Goal: Task Accomplishment & Management: Manage account settings

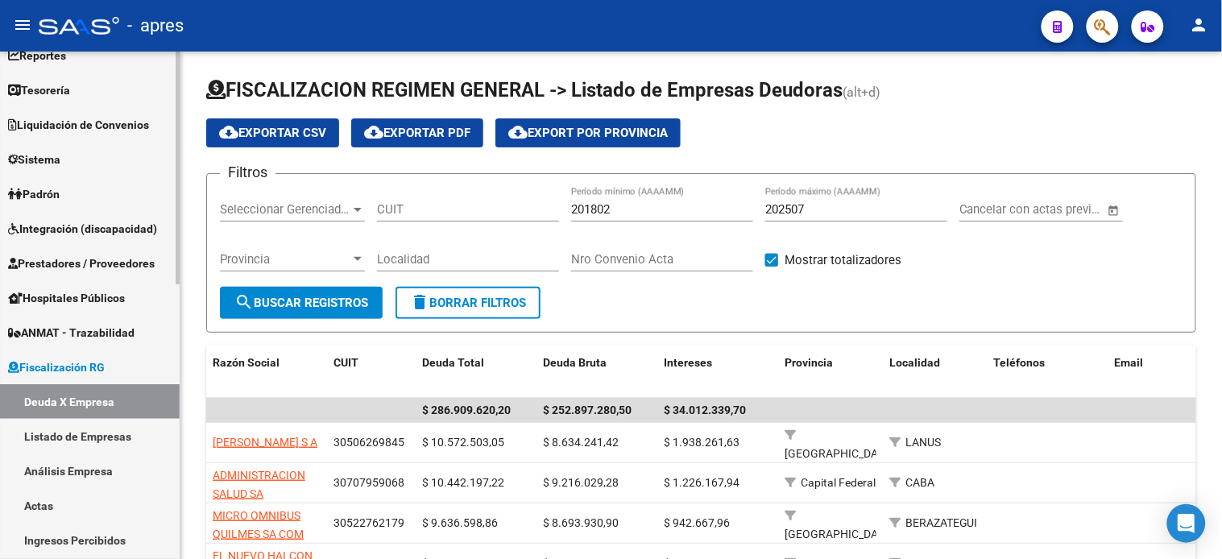
scroll to position [268, 0]
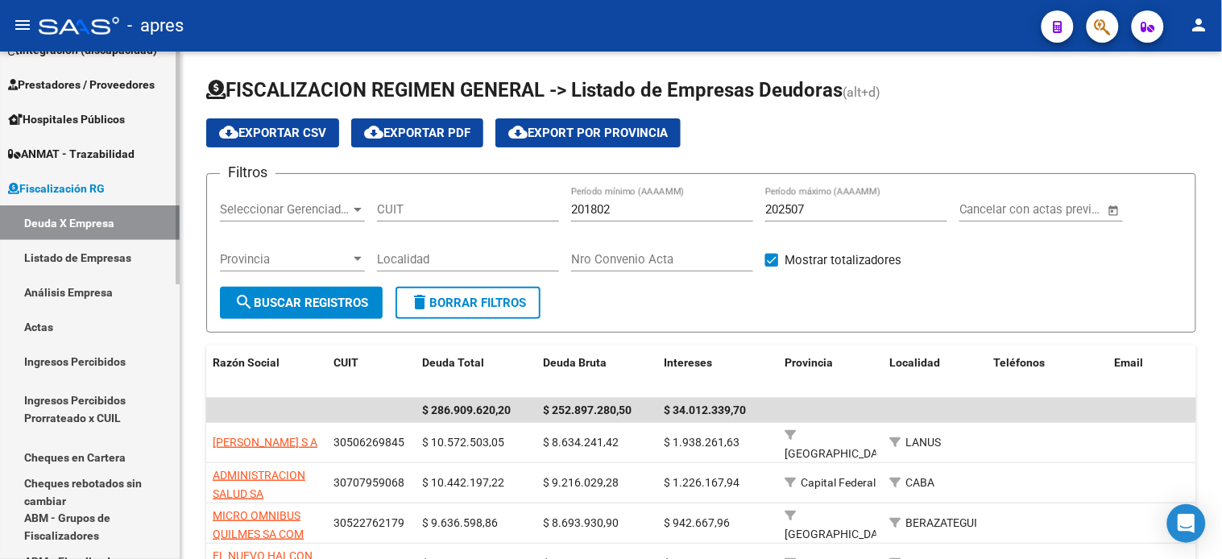
click at [65, 364] on link "Ingresos Percibidos" at bounding box center [90, 361] width 180 height 35
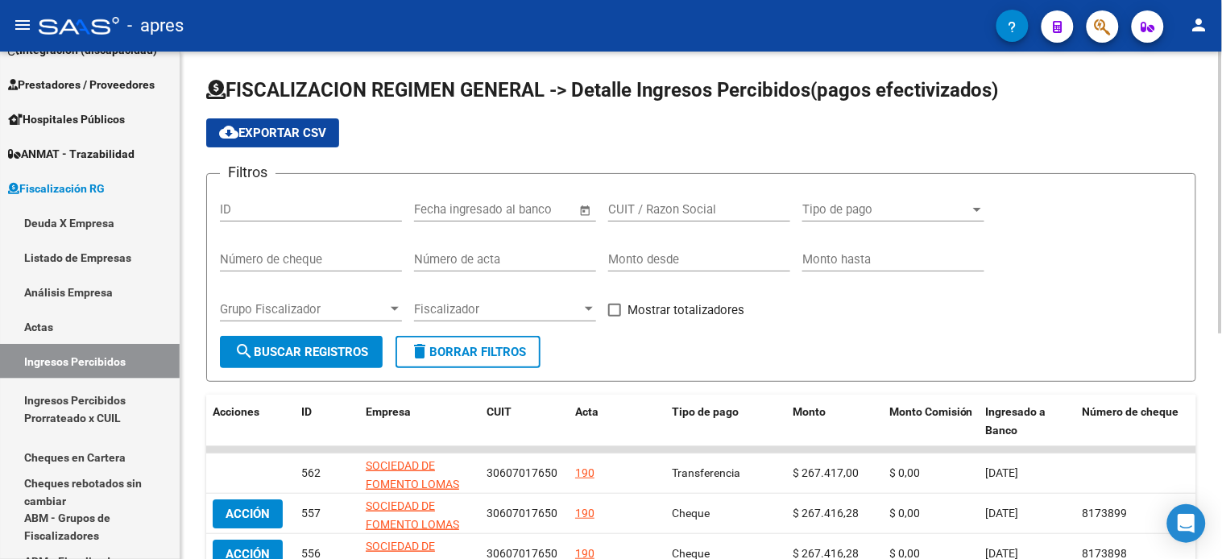
click at [531, 215] on input "text" at bounding box center [533, 209] width 78 height 14
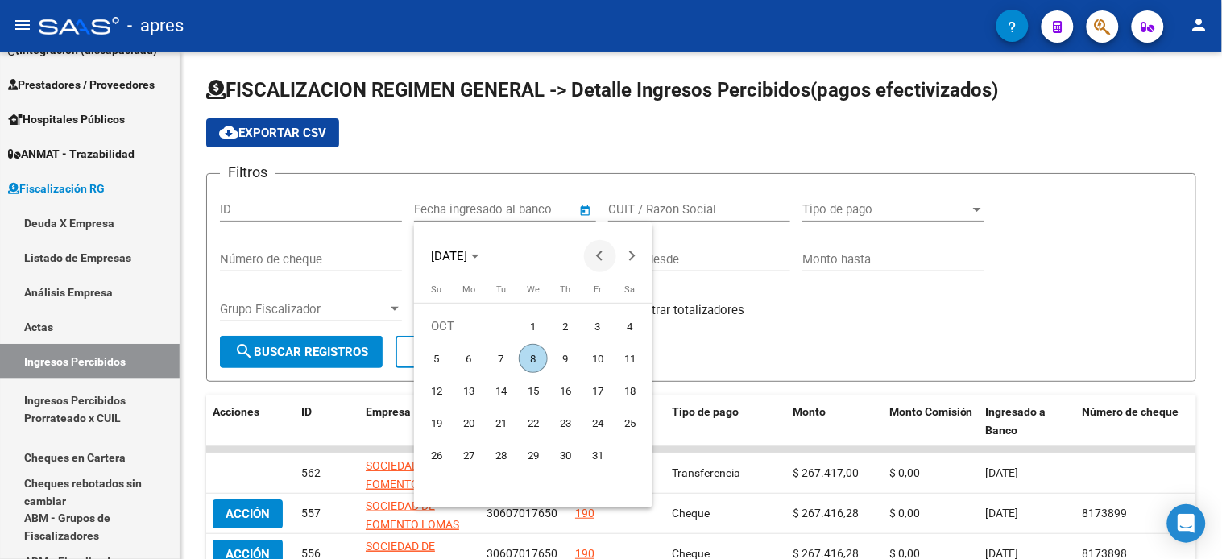
click at [596, 250] on span "Previous month" at bounding box center [600, 256] width 32 height 32
click at [493, 352] on span "1" at bounding box center [500, 358] width 29 height 29
type input "[DATE]"
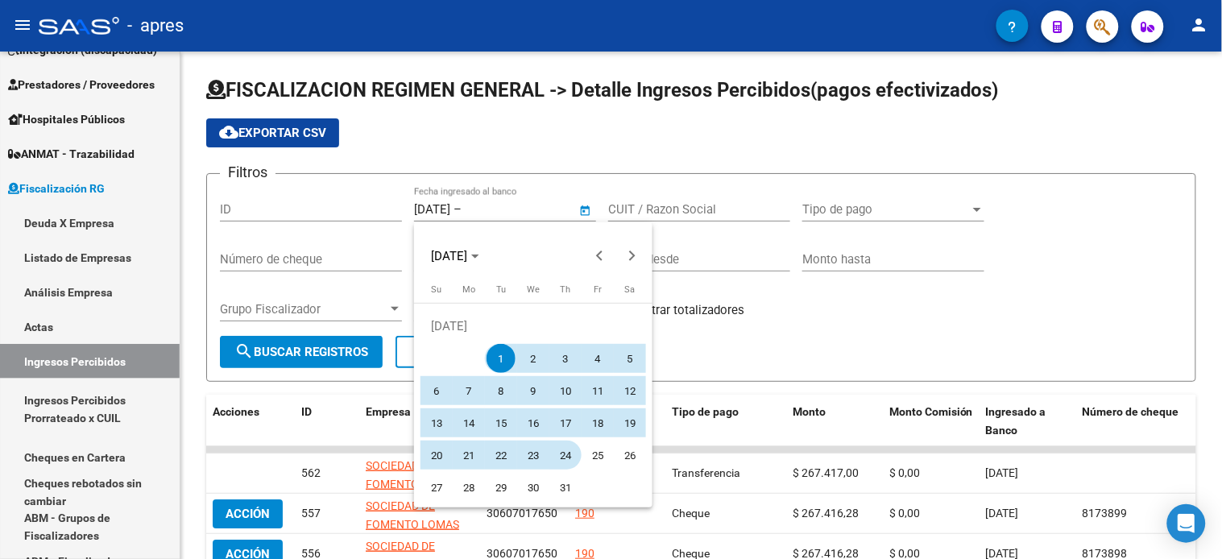
click at [561, 486] on span "31" at bounding box center [565, 487] width 29 height 29
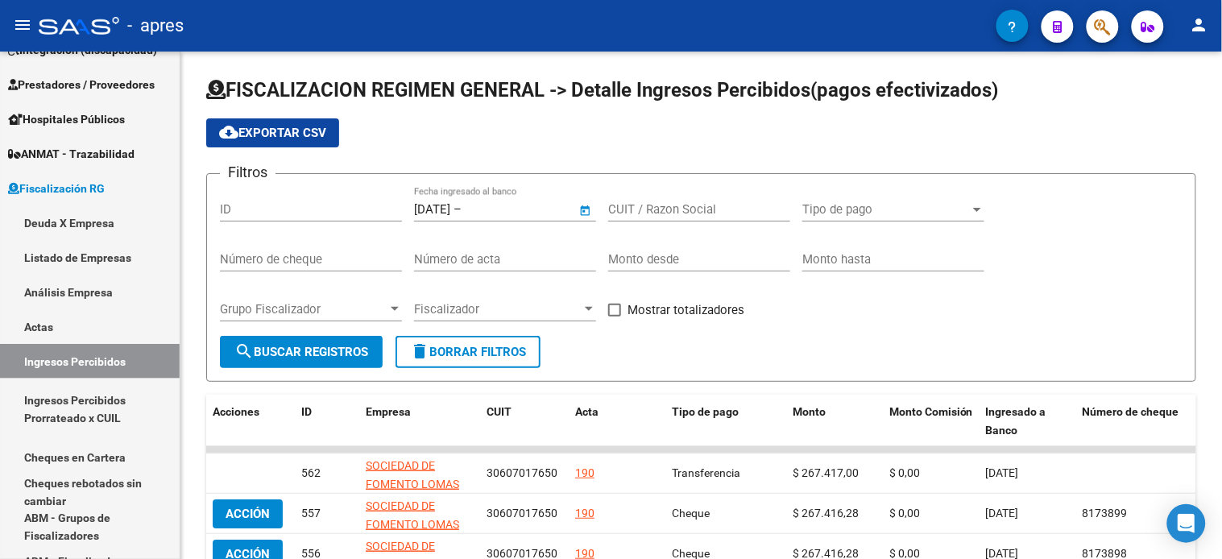
type input "[DATE]"
click at [338, 345] on span "search Buscar Registros" at bounding box center [301, 352] width 134 height 14
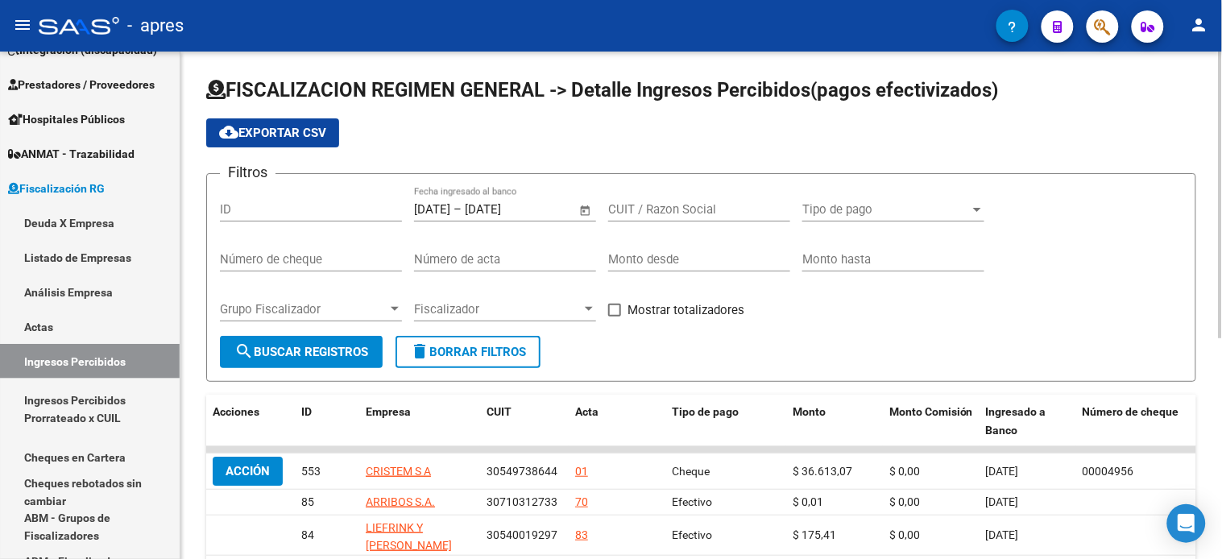
click at [256, 126] on span "cloud_download Exportar CSV" at bounding box center [272, 133] width 107 height 14
click at [476, 219] on div "[DATE] [DATE] – [DATE] [DATE] Fecha ingresado al banco" at bounding box center [495, 204] width 163 height 35
click at [591, 211] on span "Open calendar" at bounding box center [585, 210] width 39 height 39
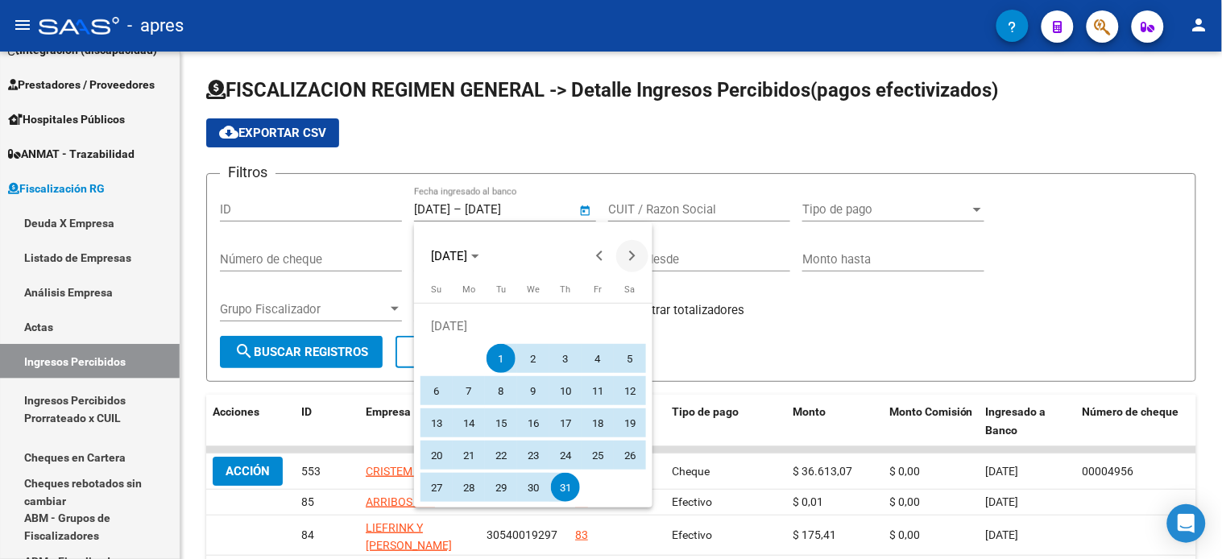
click at [630, 254] on button "Next month" at bounding box center [632, 256] width 32 height 32
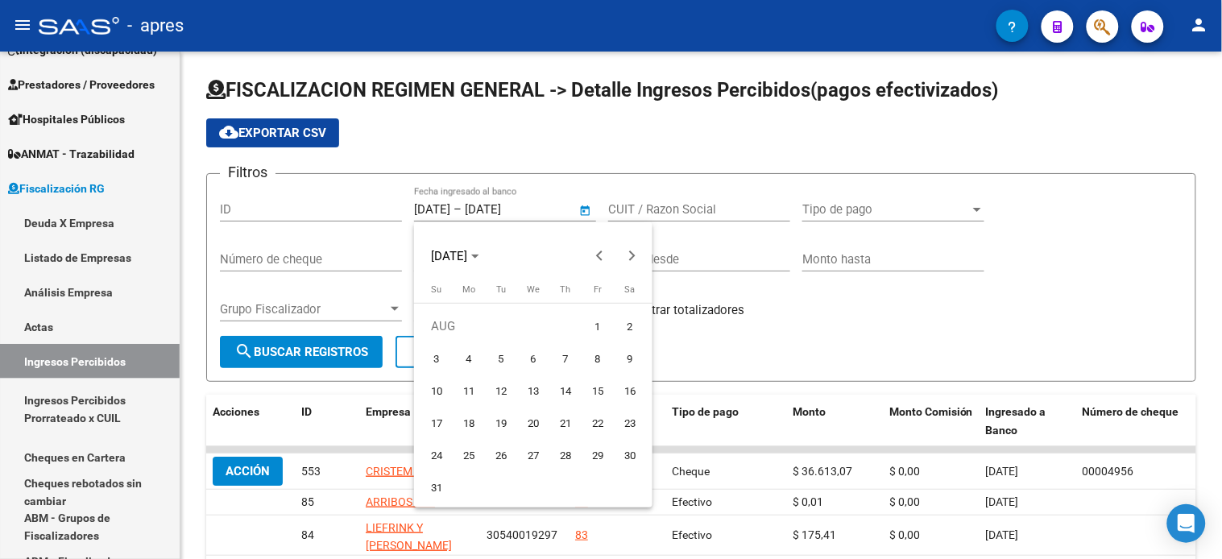
drag, startPoint x: 602, startPoint y: 325, endPoint x: 540, endPoint y: 428, distance: 119.2
click at [602, 326] on span "1" at bounding box center [597, 326] width 29 height 29
type input "[DATE]"
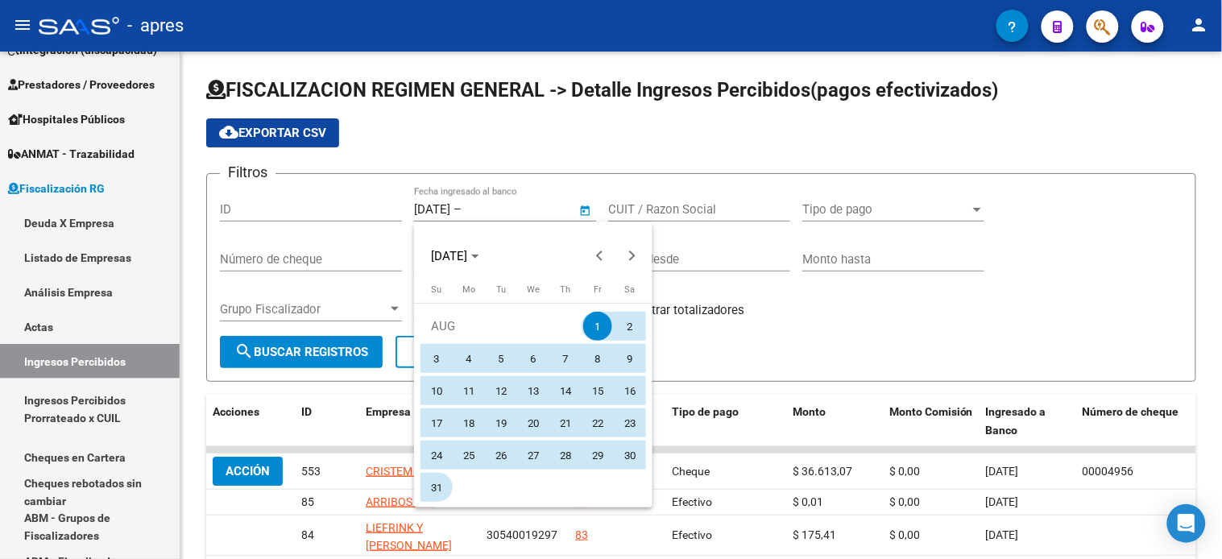
click at [440, 486] on span "31" at bounding box center [436, 487] width 29 height 29
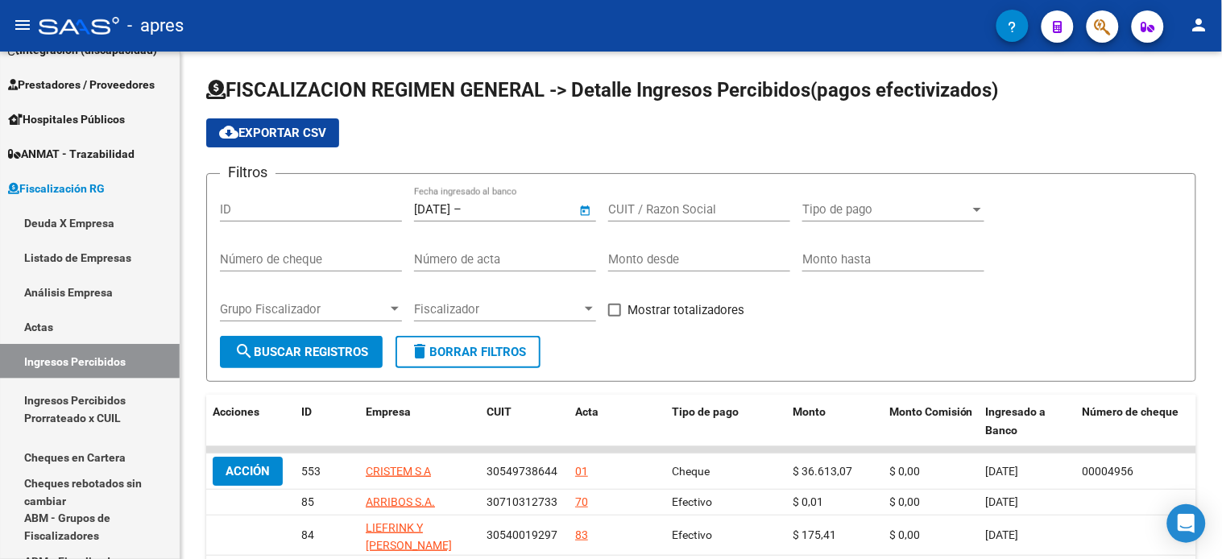
type input "[DATE]"
click at [330, 359] on span "search Buscar Registros" at bounding box center [301, 352] width 134 height 14
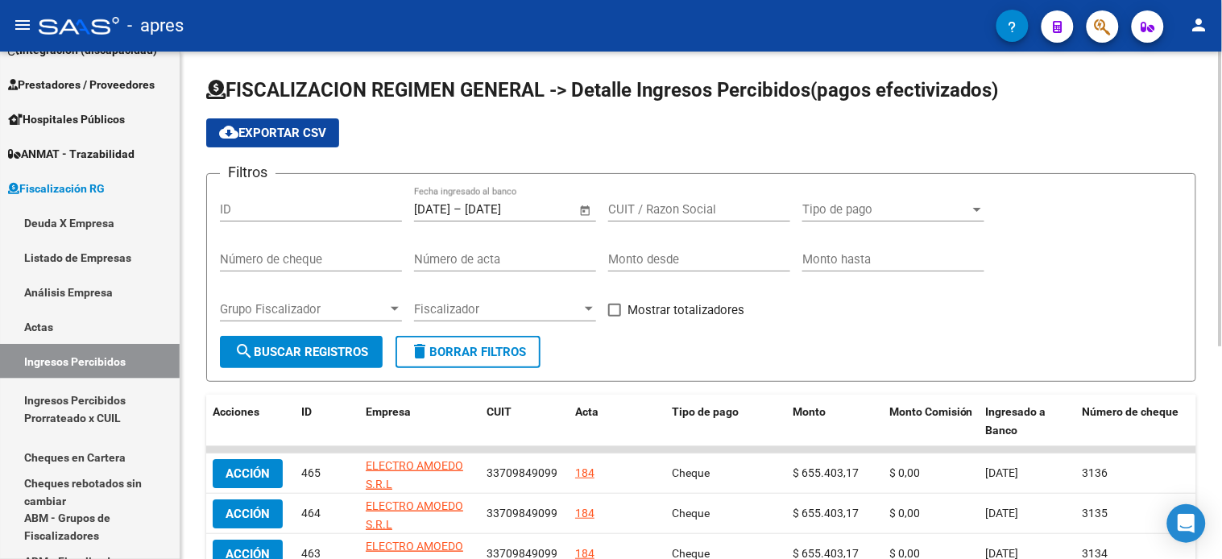
click at [287, 124] on button "cloud_download Exportar CSV" at bounding box center [272, 132] width 133 height 29
click at [502, 212] on input "[DATE]" at bounding box center [504, 209] width 78 height 14
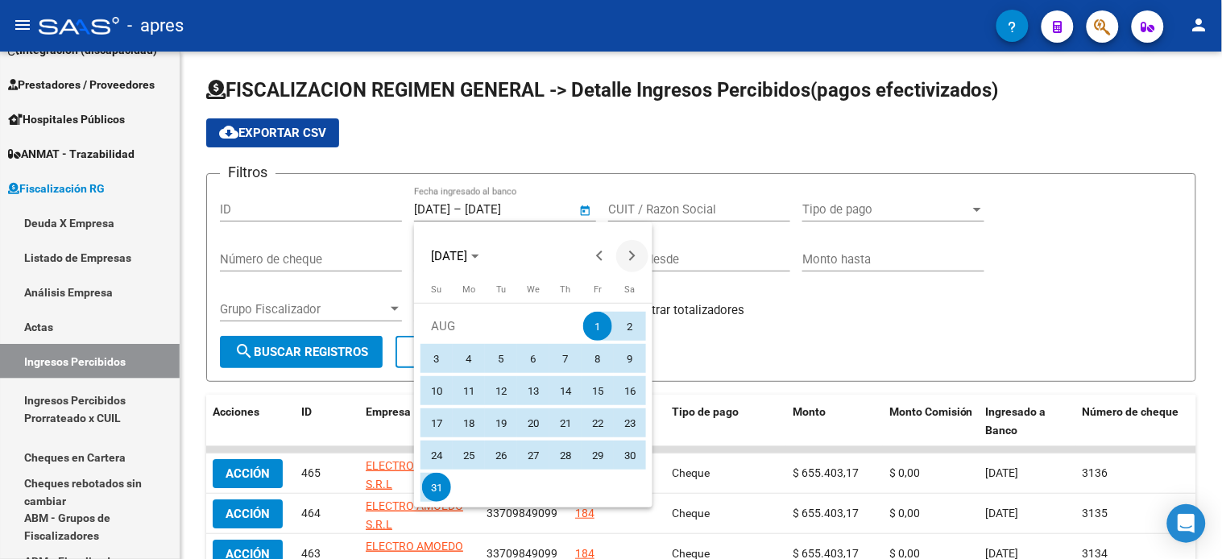
click at [631, 256] on button "Next month" at bounding box center [632, 256] width 32 height 32
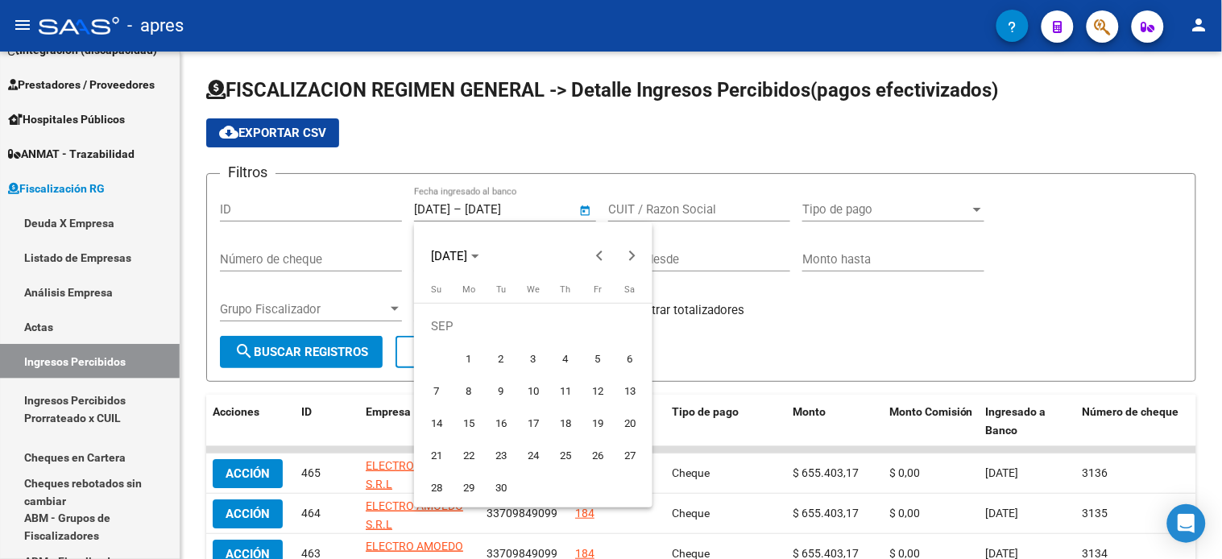
click at [472, 358] on span "1" at bounding box center [468, 358] width 29 height 29
type input "[DATE]"
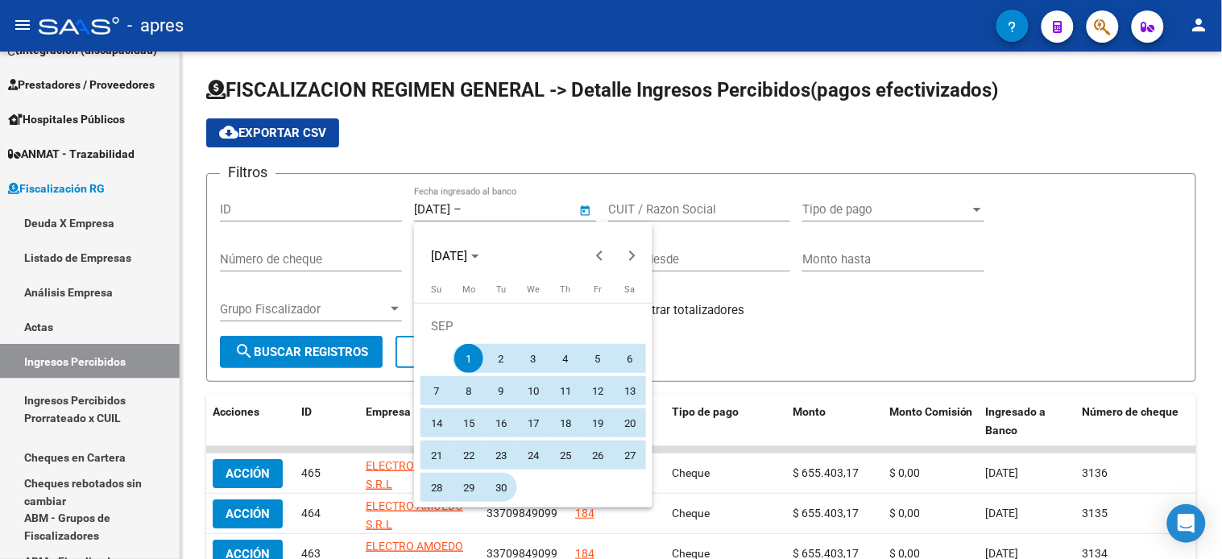
click at [502, 484] on span "30" at bounding box center [500, 487] width 29 height 29
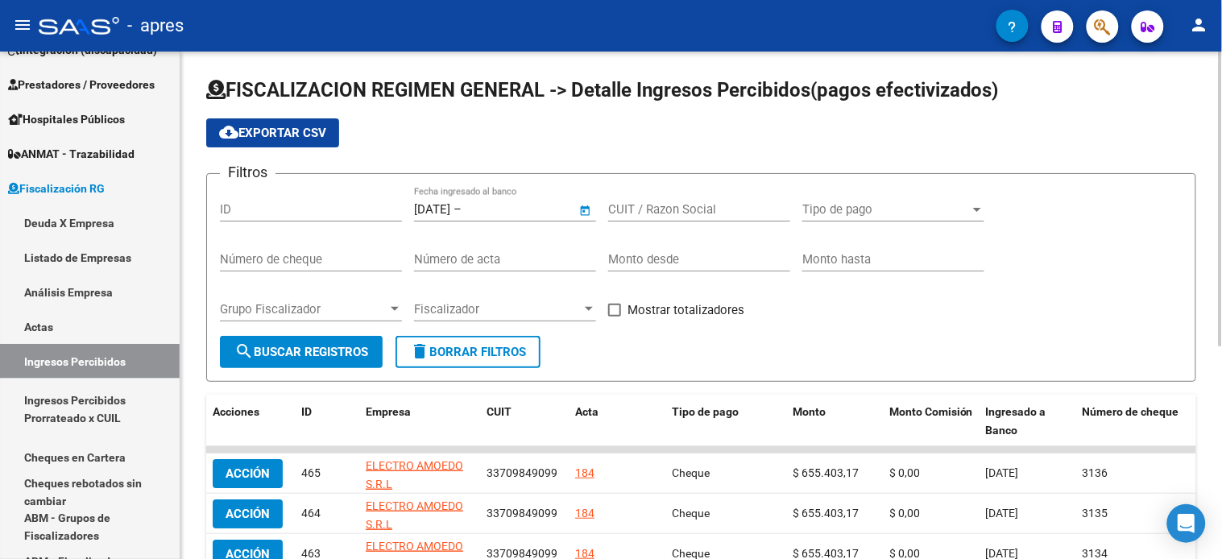
type input "[DATE]"
click at [300, 349] on span "search Buscar Registros" at bounding box center [301, 352] width 134 height 14
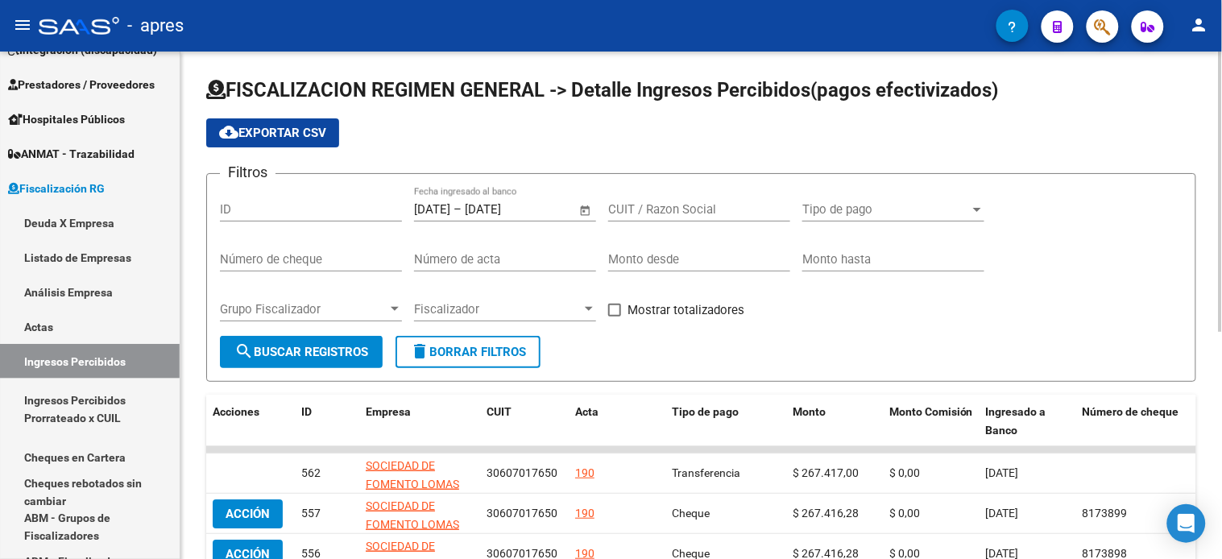
click at [262, 135] on span "cloud_download Exportar CSV" at bounding box center [272, 133] width 107 height 14
click at [486, 200] on div "[DATE] [DATE] – [DATE] [DATE] Fecha ingresado al banco" at bounding box center [495, 204] width 163 height 35
click at [461, 214] on span "–" at bounding box center [457, 209] width 8 height 14
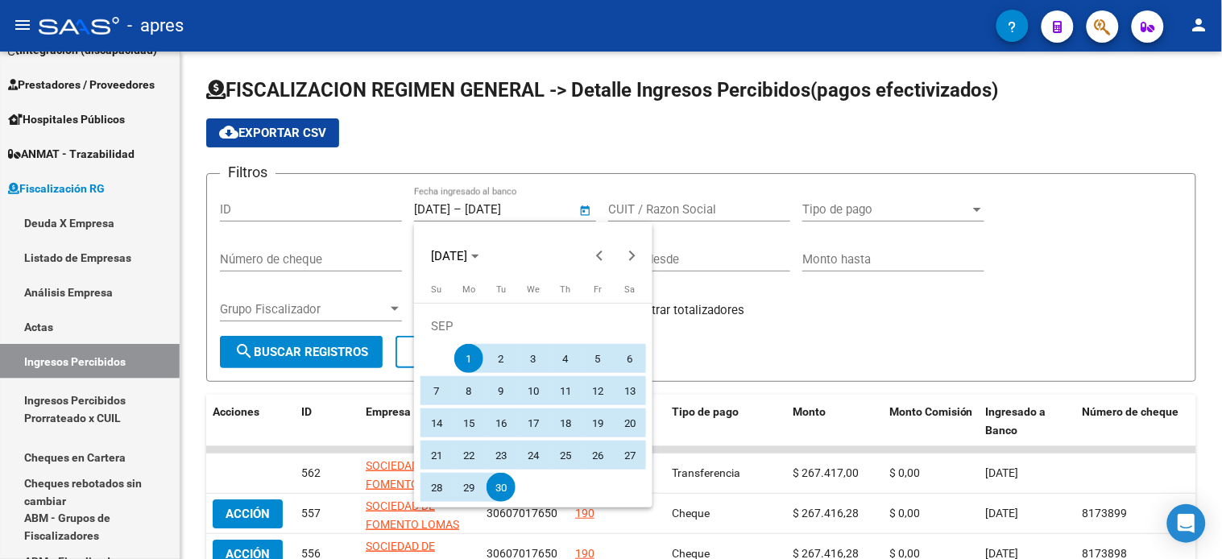
drag, startPoint x: 631, startPoint y: 259, endPoint x: 561, endPoint y: 280, distance: 73.1
click at [632, 258] on button "Next month" at bounding box center [632, 256] width 32 height 32
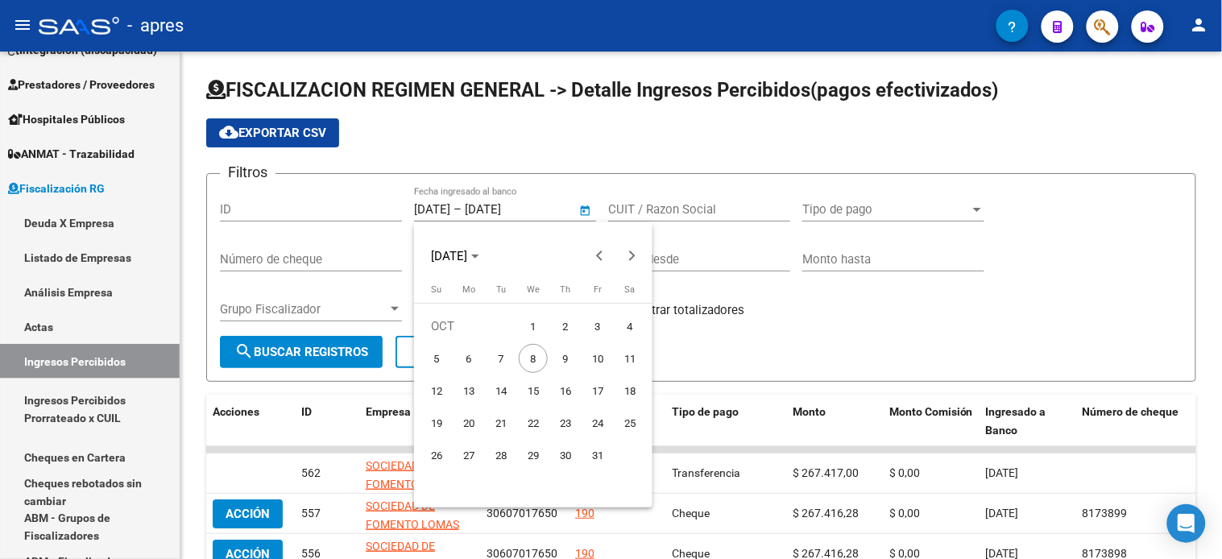
click at [525, 324] on span "1" at bounding box center [533, 326] width 29 height 29
type input "[DATE]"
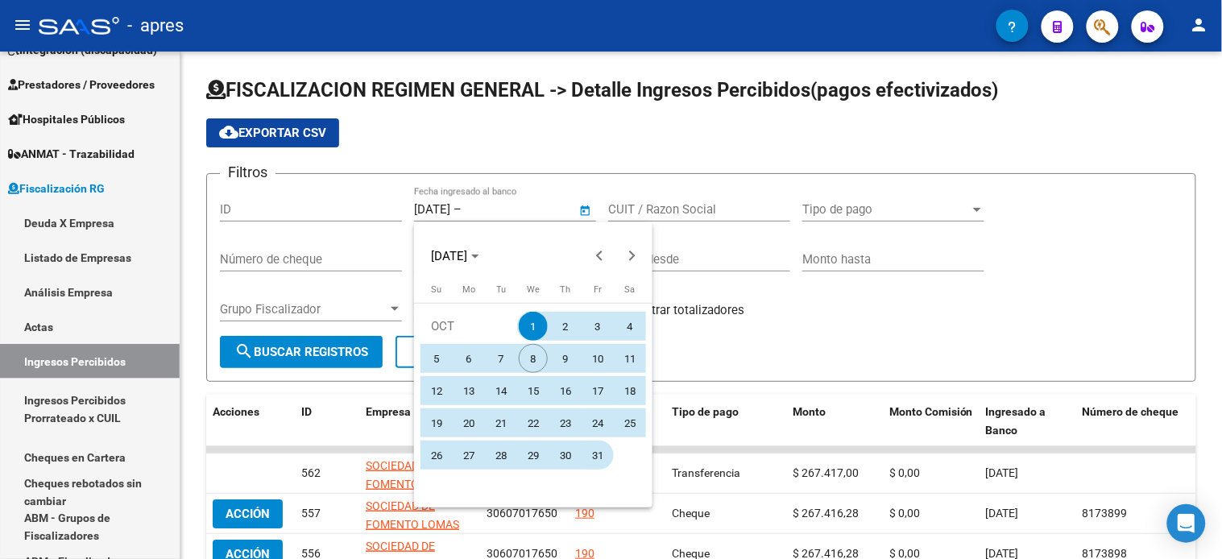
click at [591, 459] on span "31" at bounding box center [597, 454] width 29 height 29
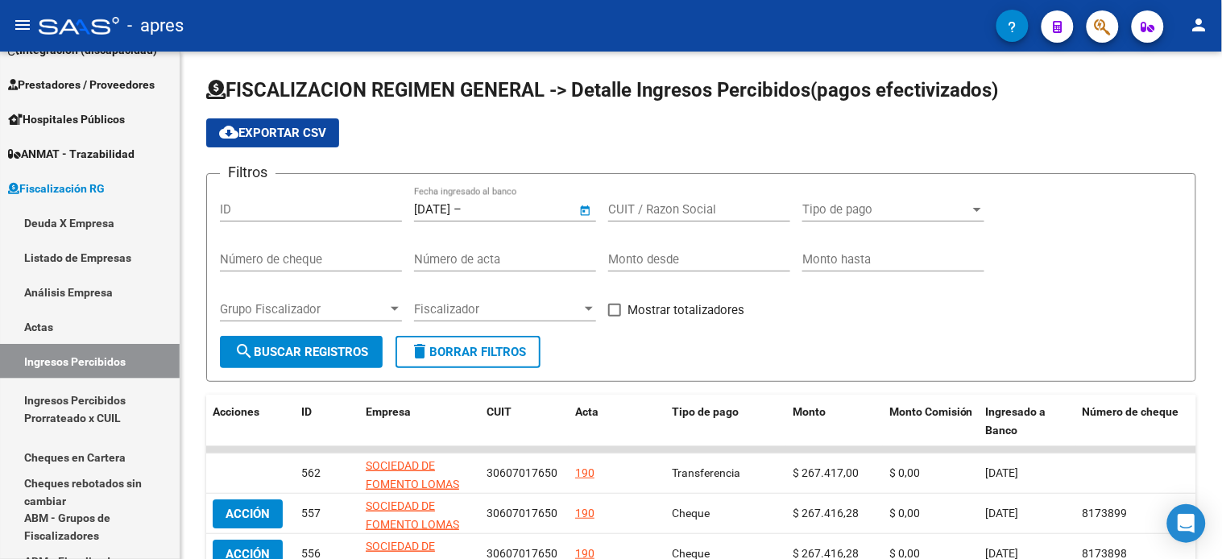
type input "[DATE]"
click at [315, 347] on span "search Buscar Registros" at bounding box center [301, 352] width 134 height 14
click at [76, 326] on link "Actas" at bounding box center [90, 326] width 180 height 35
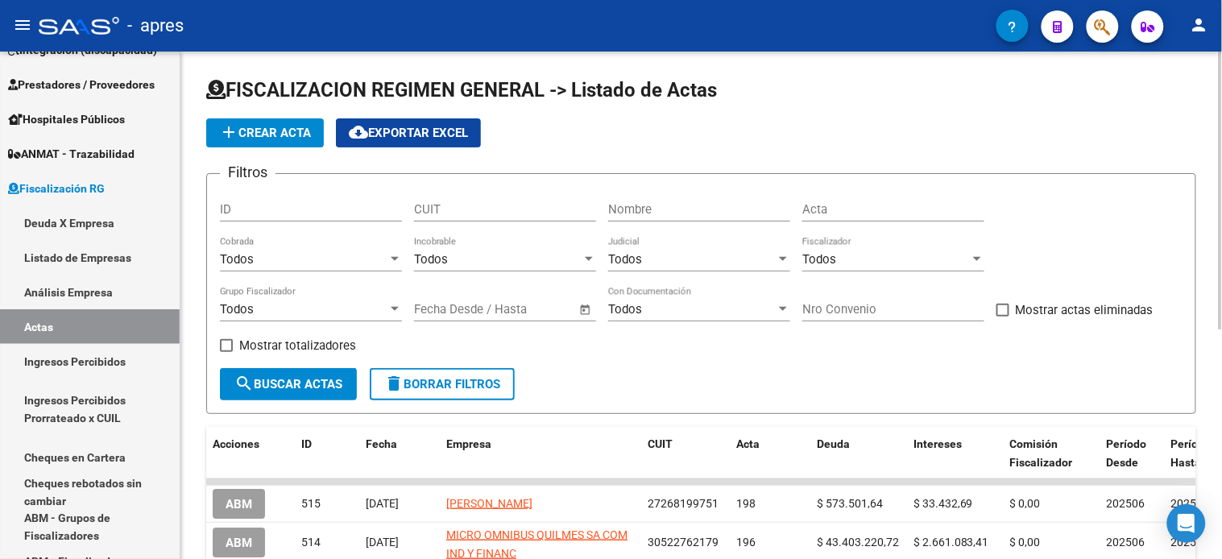
click at [679, 215] on input "Nombre" at bounding box center [699, 209] width 182 height 14
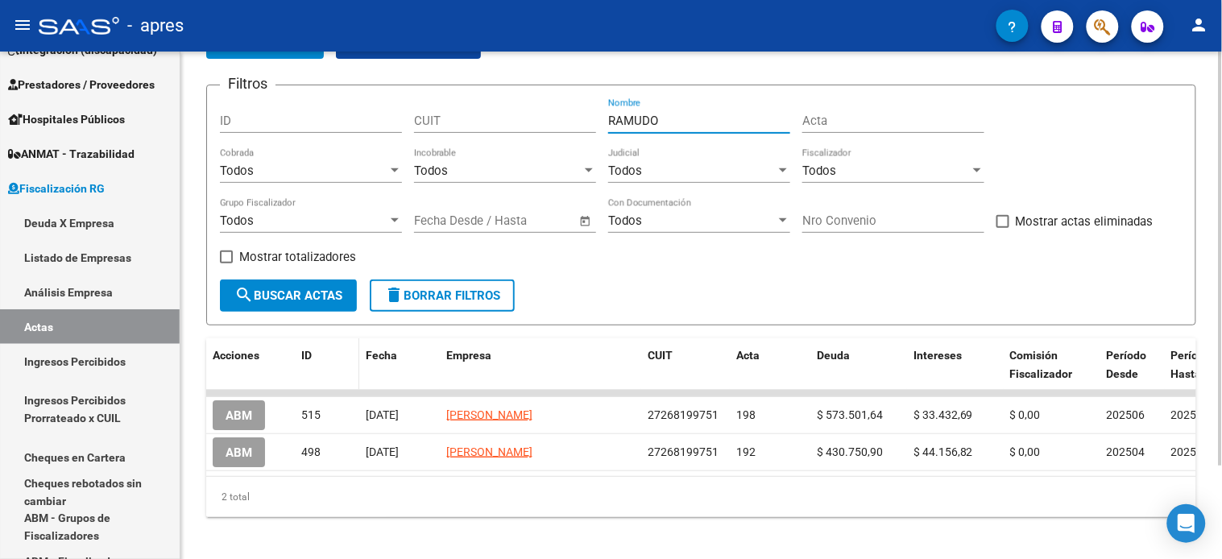
scroll to position [89, 0]
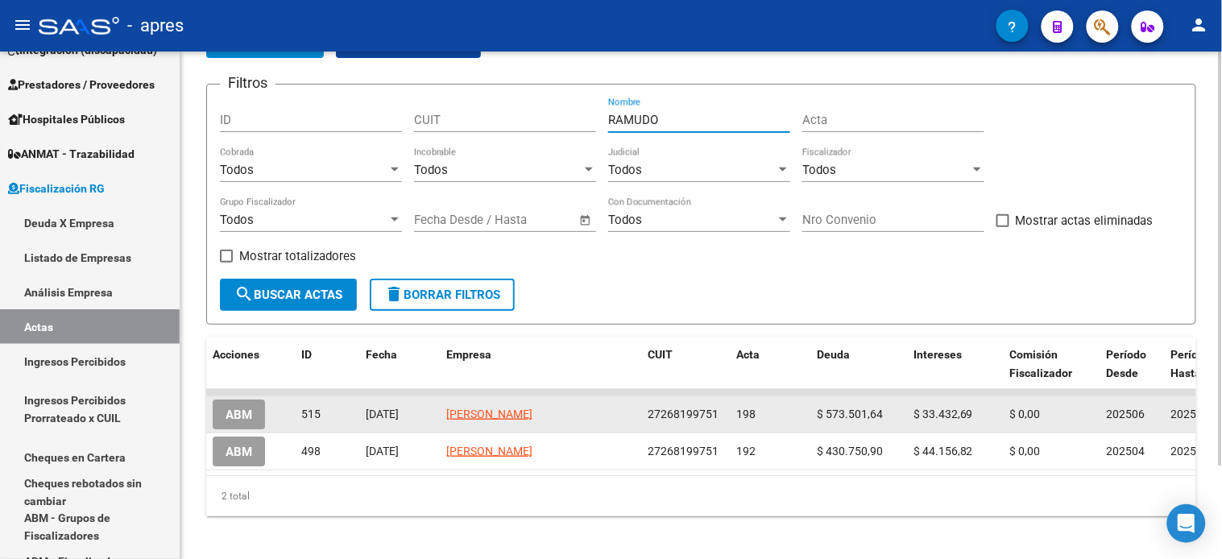
type input "RAMUDO"
click at [240, 420] on span "ABM" at bounding box center [238, 414] width 27 height 14
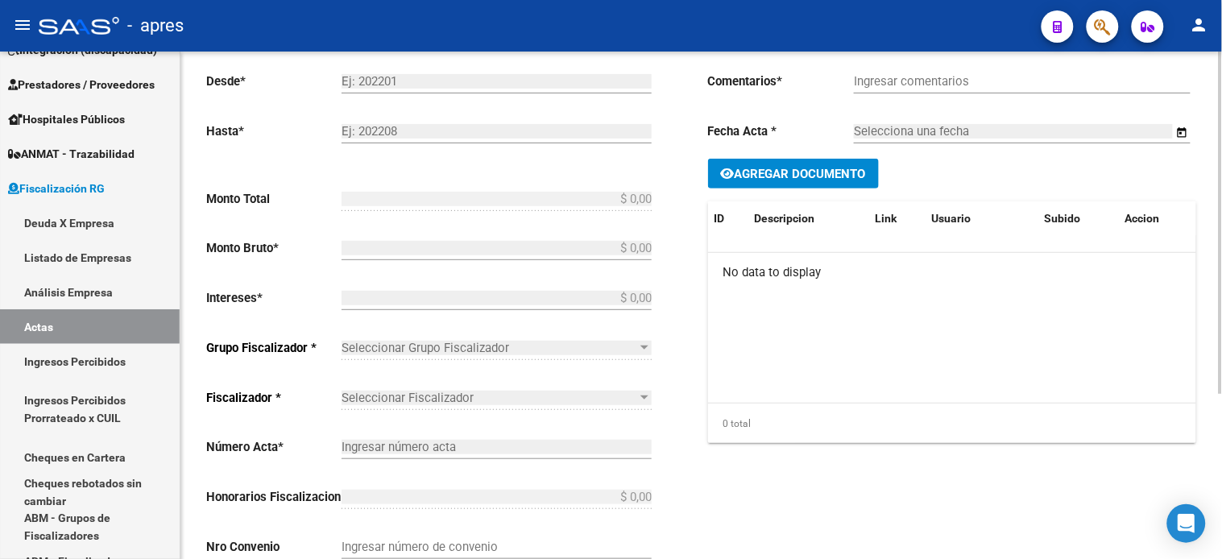
type input "202506"
type input "202507"
type input "$ 606.934,33"
type input "$ 573.501,64"
type input "$ 33.432,69"
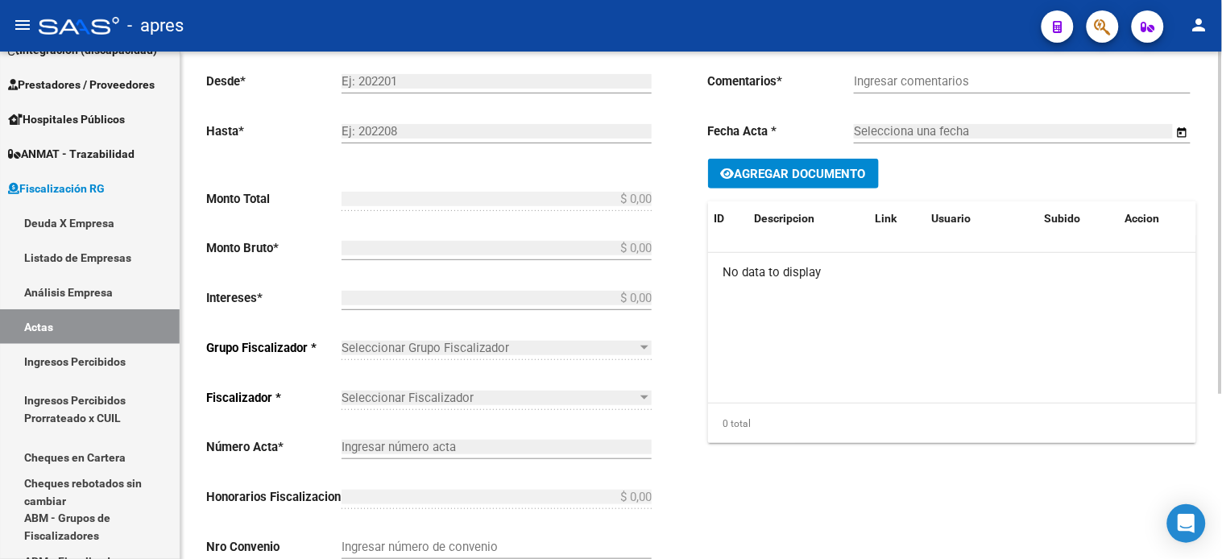
type input "198"
checkbox input "true"
type input "Convenio"
type input "[DATE]"
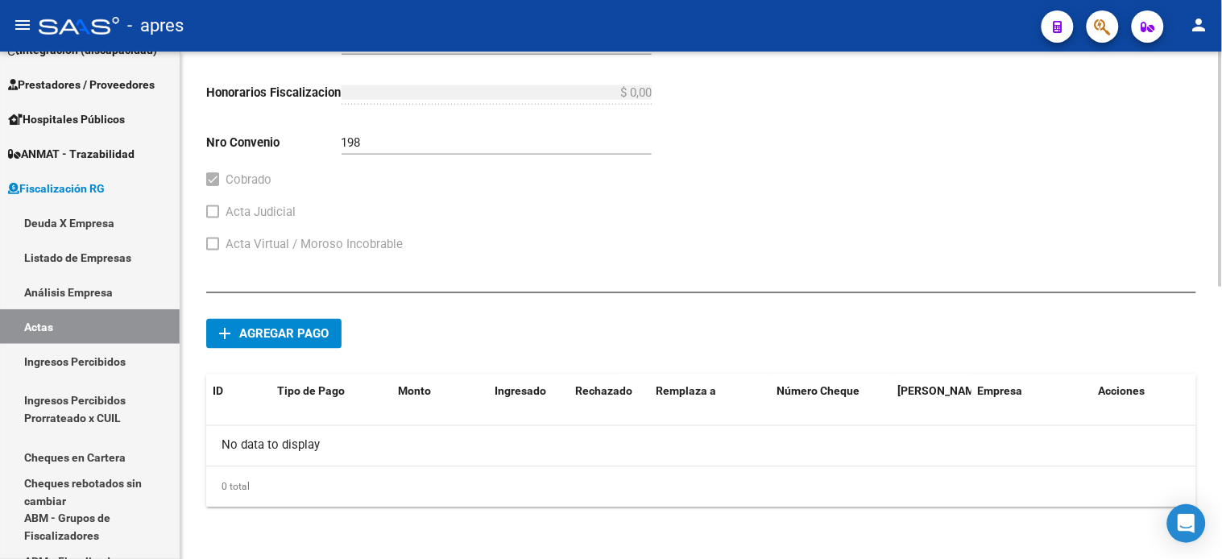
scroll to position [496, 0]
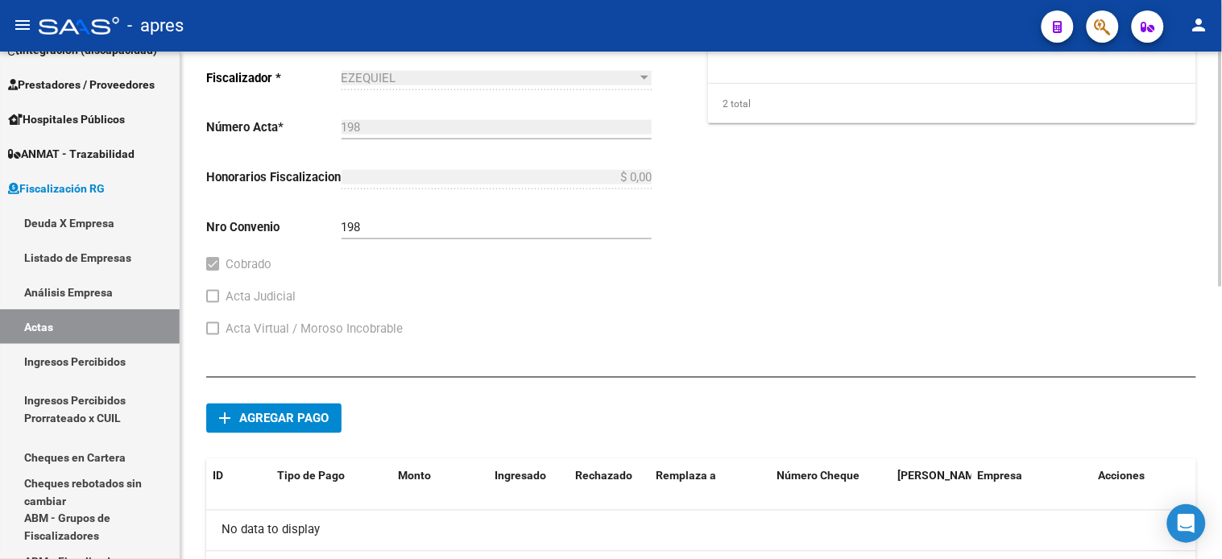
click at [277, 423] on span "Agregar pago" at bounding box center [283, 418] width 89 height 14
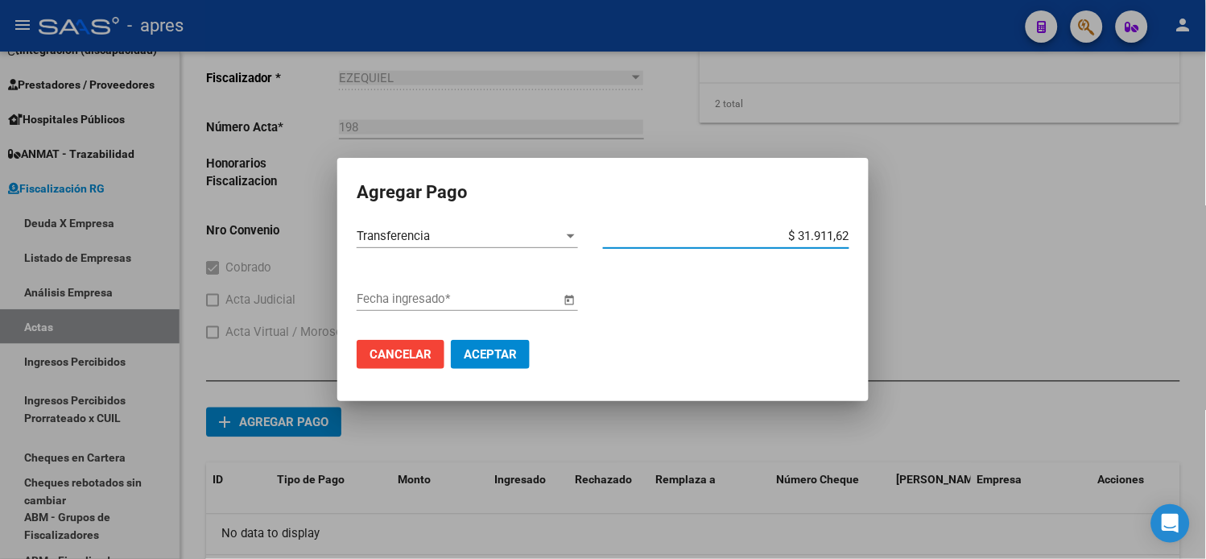
type input "$ 319.116,29"
click at [564, 302] on span "Open calendar" at bounding box center [569, 299] width 39 height 39
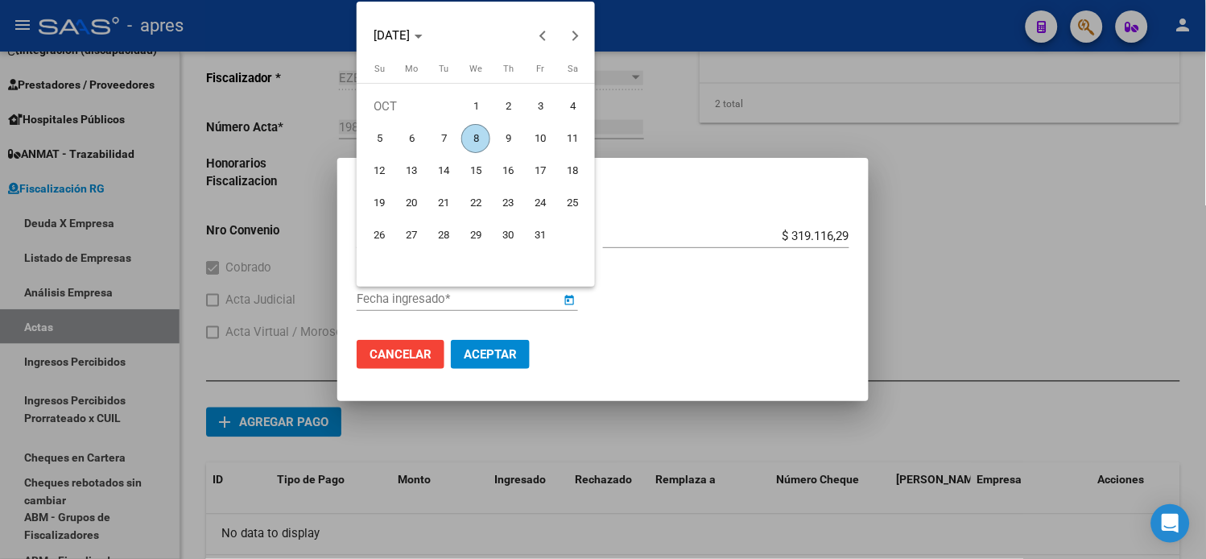
click at [536, 111] on span "3" at bounding box center [540, 106] width 29 height 29
type input "[DATE]"
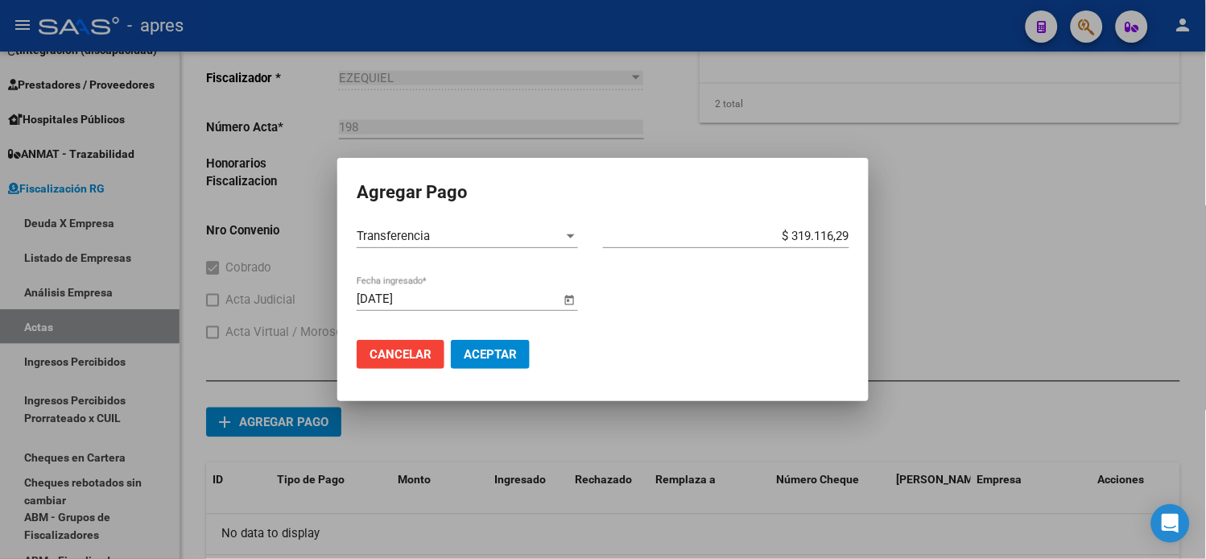
click at [497, 358] on span "Aceptar" at bounding box center [490, 354] width 53 height 14
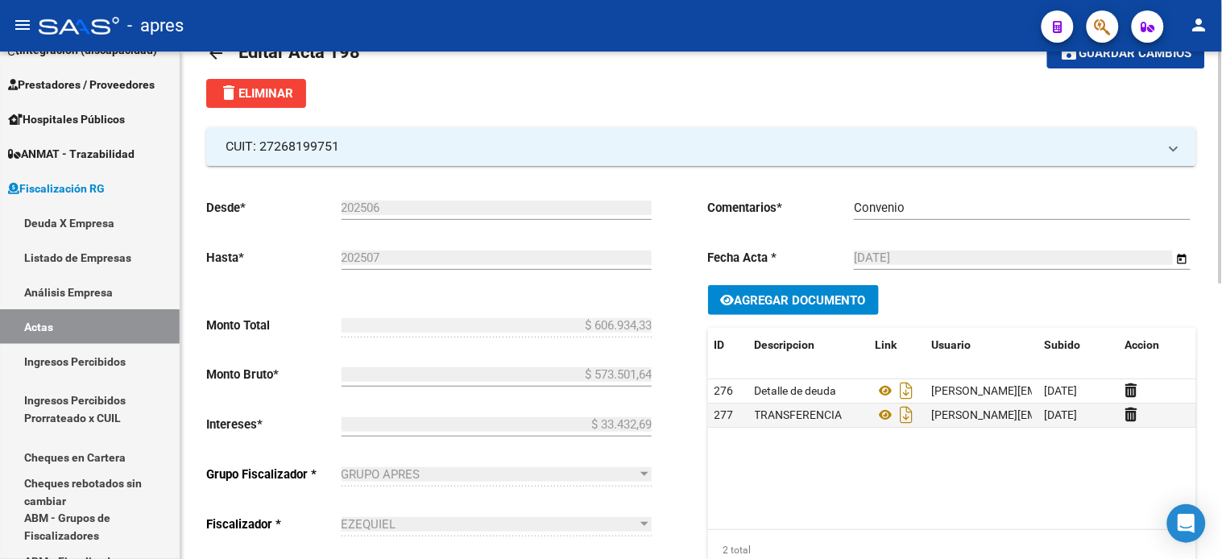
scroll to position [0, 0]
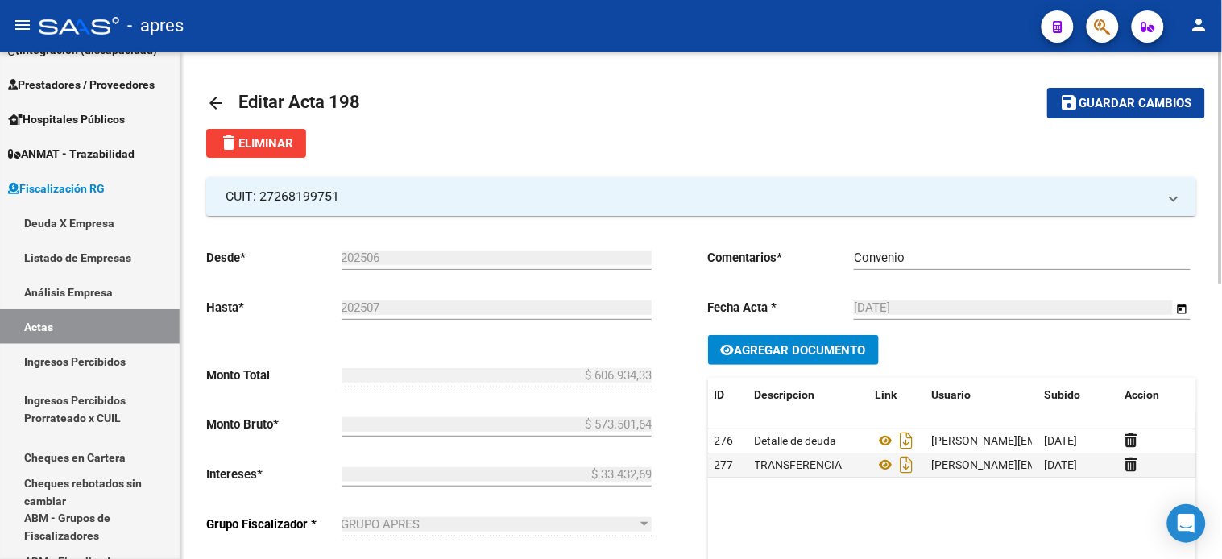
click at [1085, 97] on span "Guardar cambios" at bounding box center [1135, 104] width 113 height 14
click at [1117, 99] on span "Guardar cambios" at bounding box center [1135, 104] width 113 height 14
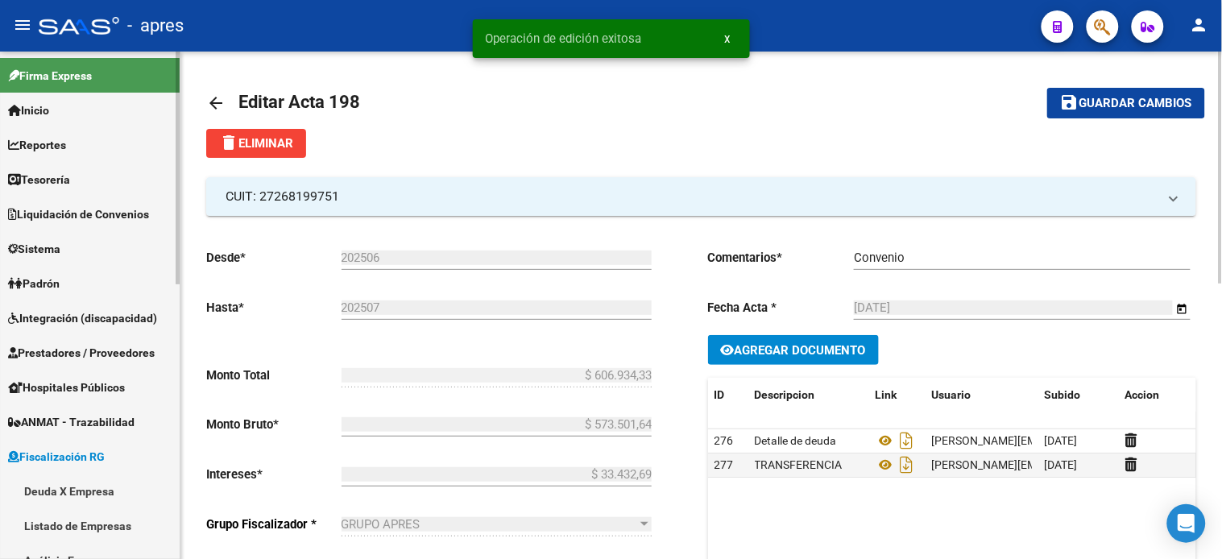
click at [66, 137] on span "Reportes" at bounding box center [37, 145] width 58 height 18
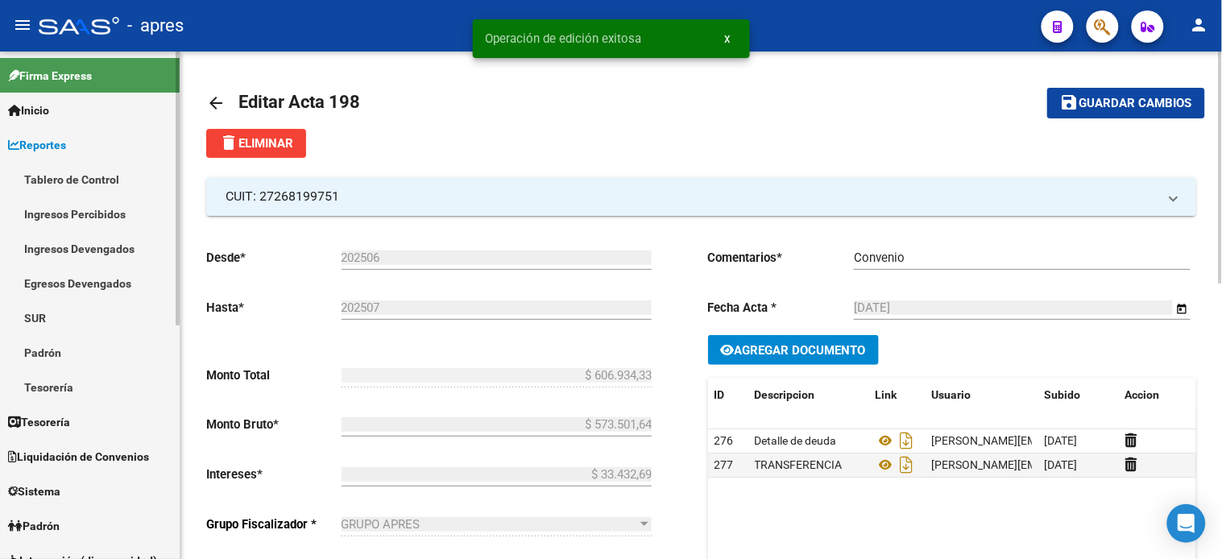
click at [64, 213] on link "Ingresos Percibidos" at bounding box center [90, 213] width 180 height 35
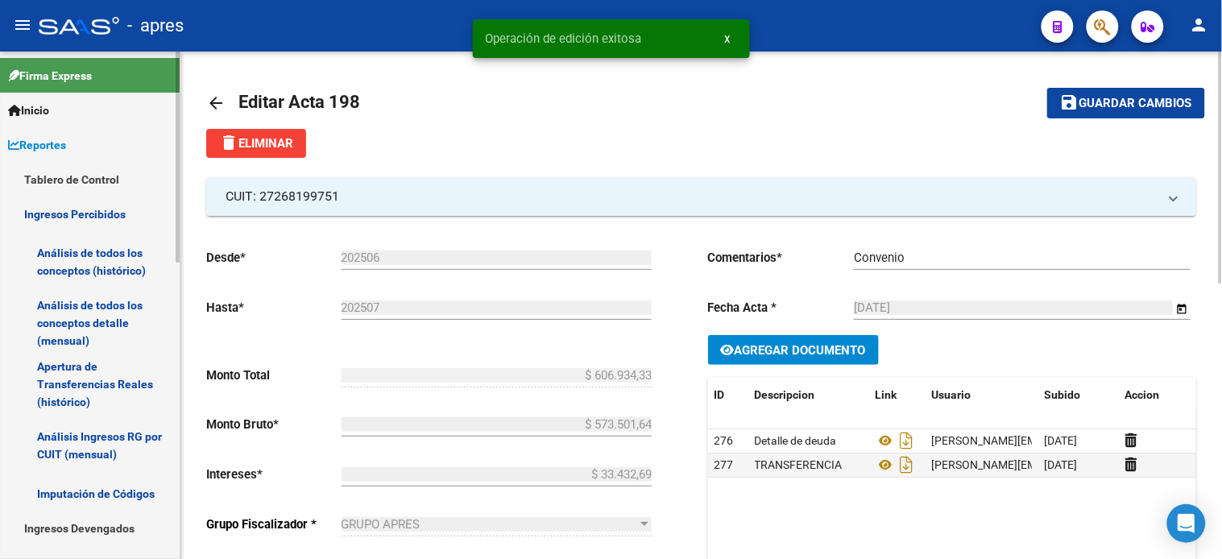
click at [92, 258] on link "Análisis de todos los conceptos (histórico)" at bounding box center [90, 261] width 180 height 61
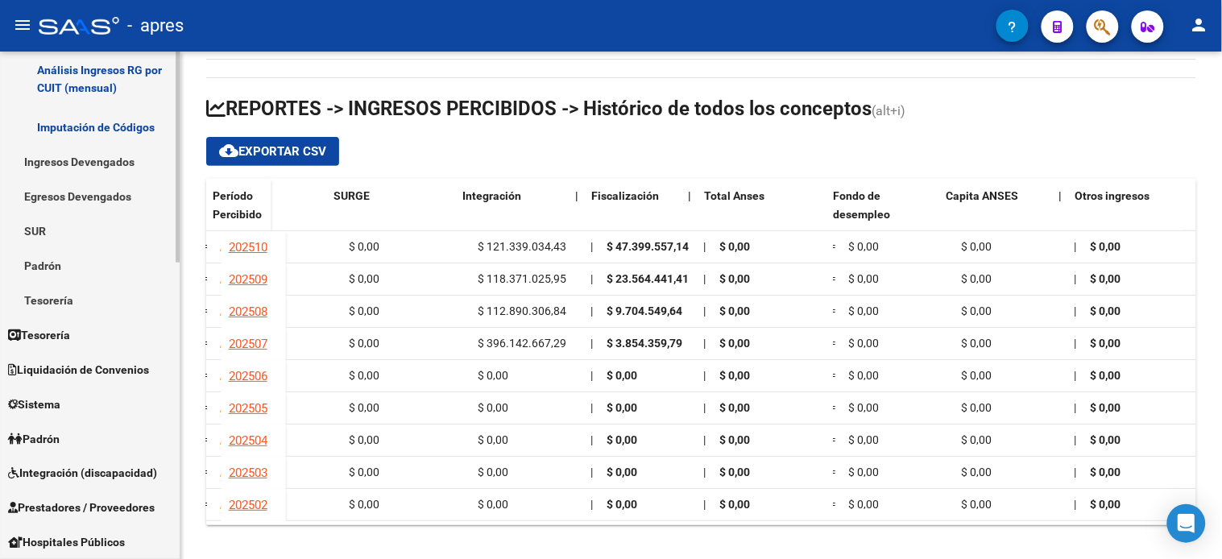
scroll to position [626, 0]
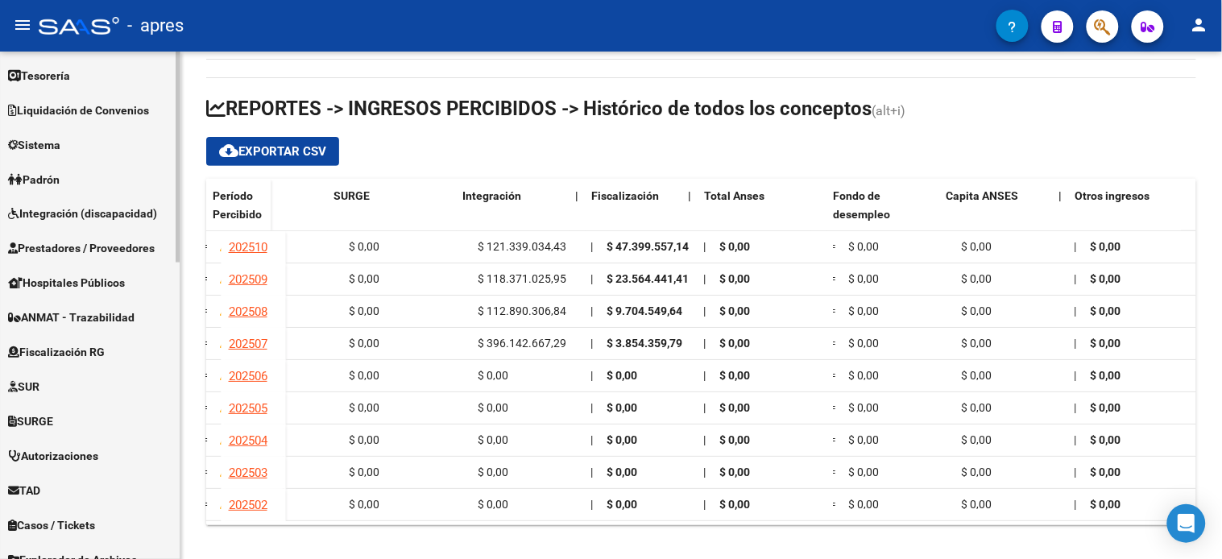
click at [58, 362] on link "Fiscalización RG" at bounding box center [90, 352] width 180 height 35
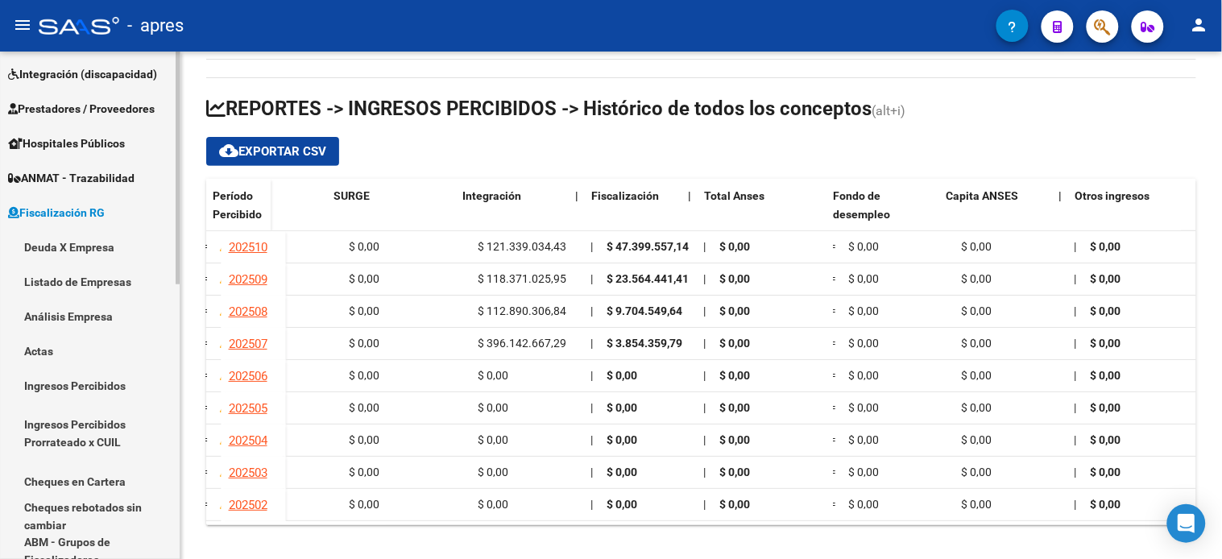
scroll to position [151, 0]
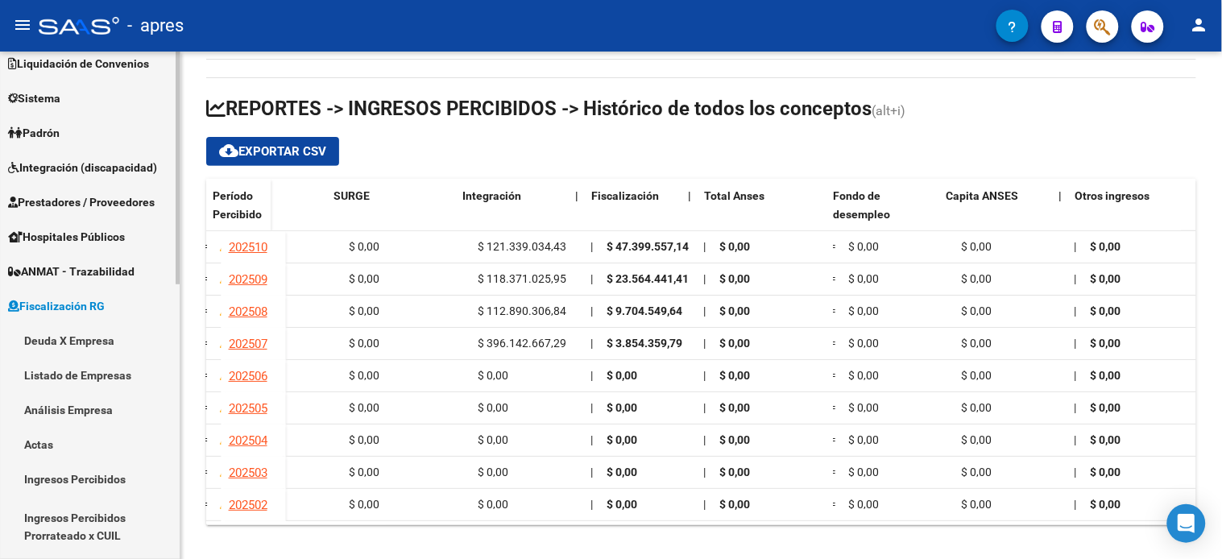
click at [75, 476] on link "Ingresos Percibidos" at bounding box center [90, 478] width 180 height 35
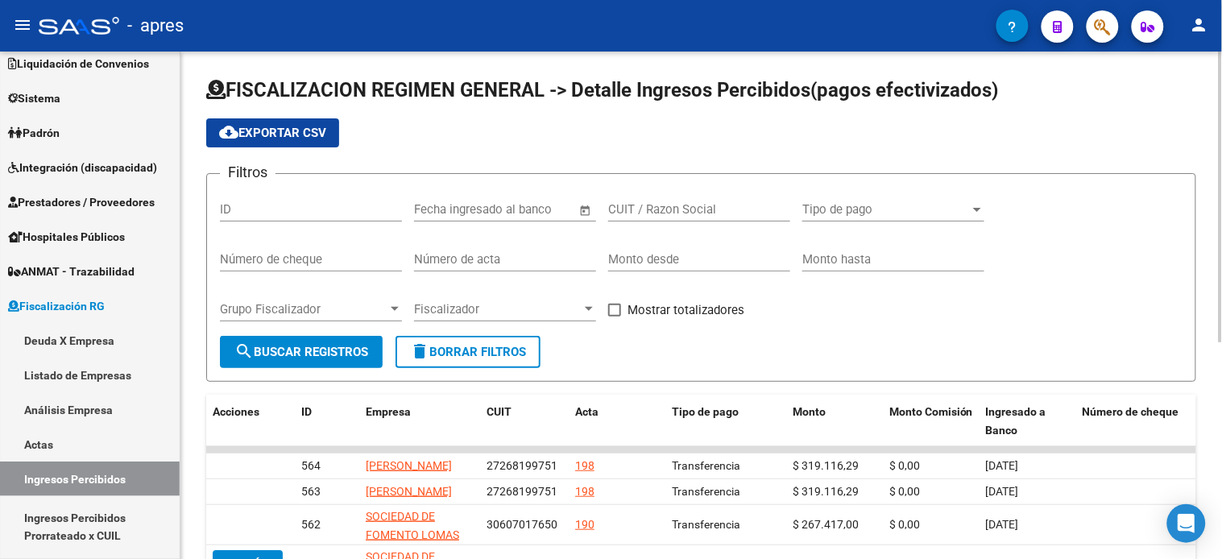
click at [545, 208] on input "text" at bounding box center [533, 209] width 78 height 14
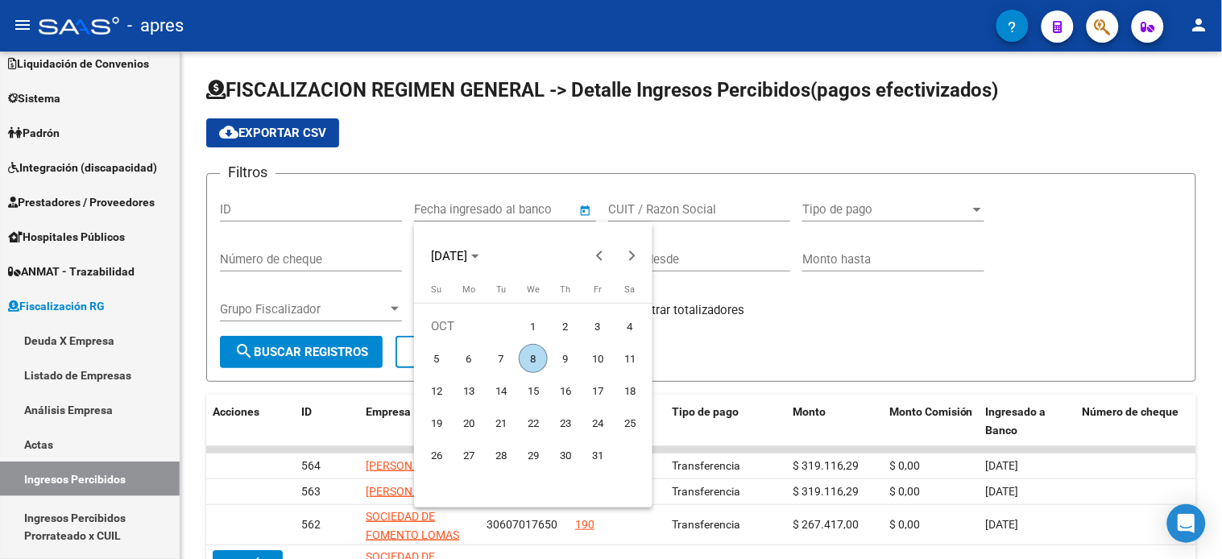
click at [536, 331] on span "1" at bounding box center [533, 326] width 29 height 29
type input "[DATE]"
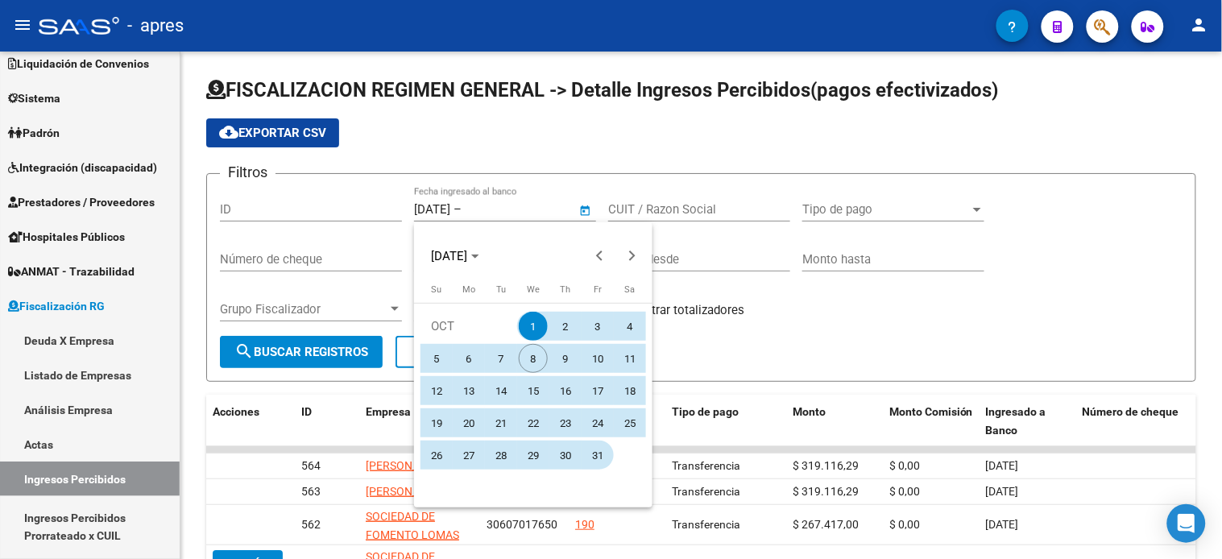
click at [596, 455] on span "31" at bounding box center [597, 454] width 29 height 29
type input "[DATE]"
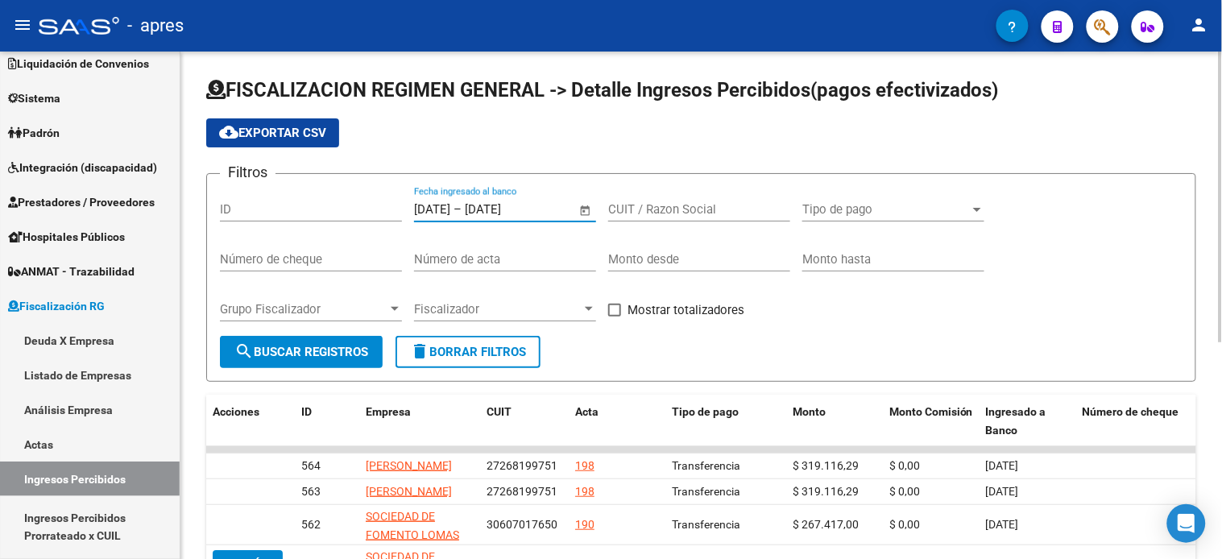
click at [341, 358] on span "search Buscar Registros" at bounding box center [301, 352] width 134 height 14
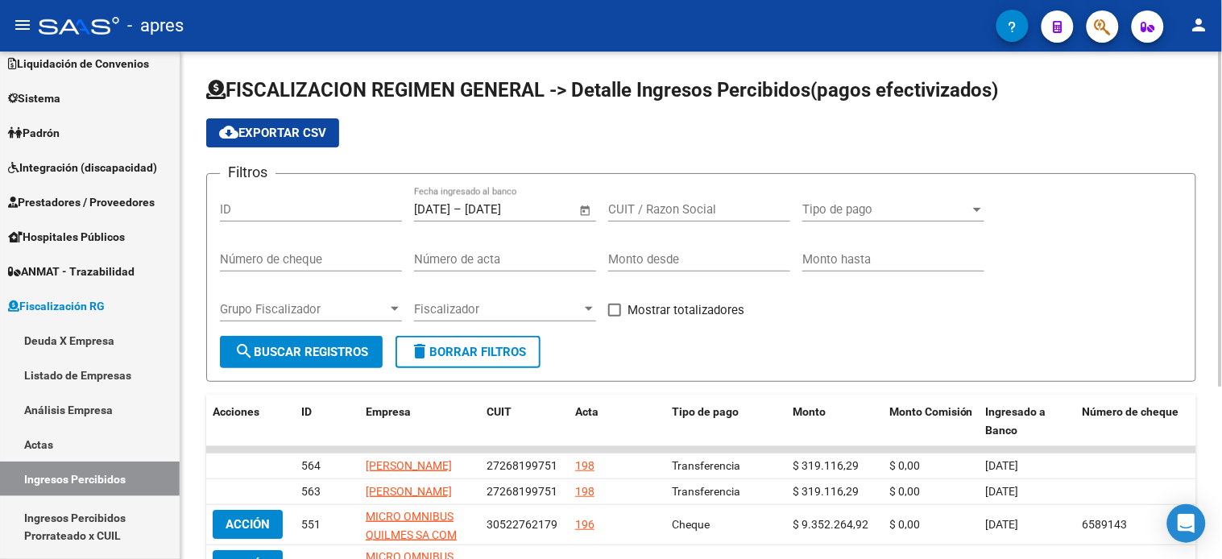
click at [270, 134] on span "cloud_download Exportar CSV" at bounding box center [272, 133] width 107 height 14
click at [55, 451] on link "Actas" at bounding box center [90, 444] width 180 height 35
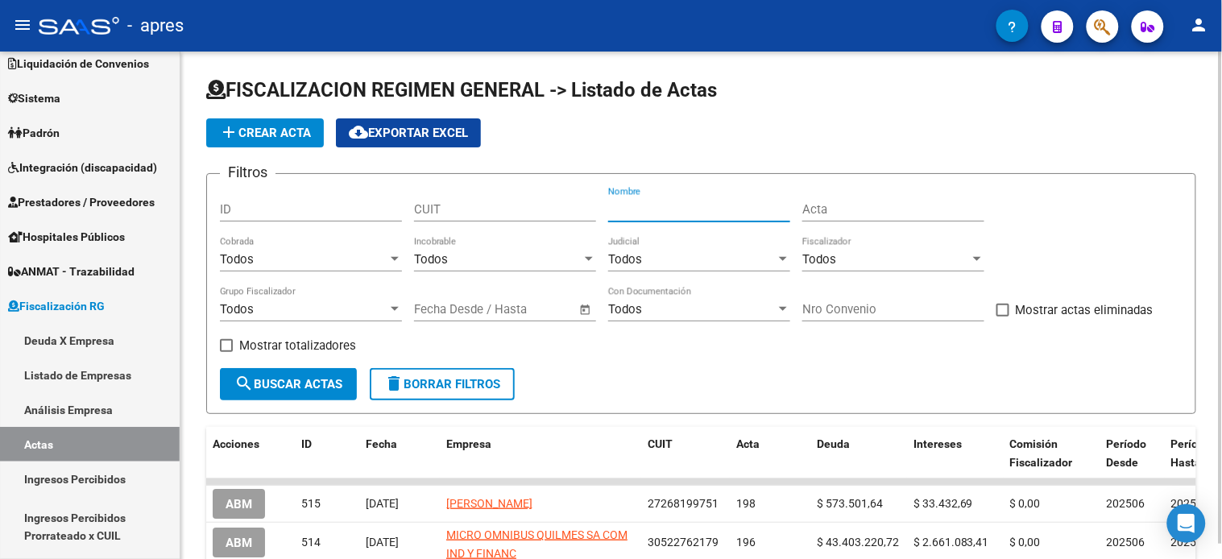
click at [701, 207] on input "Nombre" at bounding box center [699, 209] width 182 height 14
type input "RAMUDO"
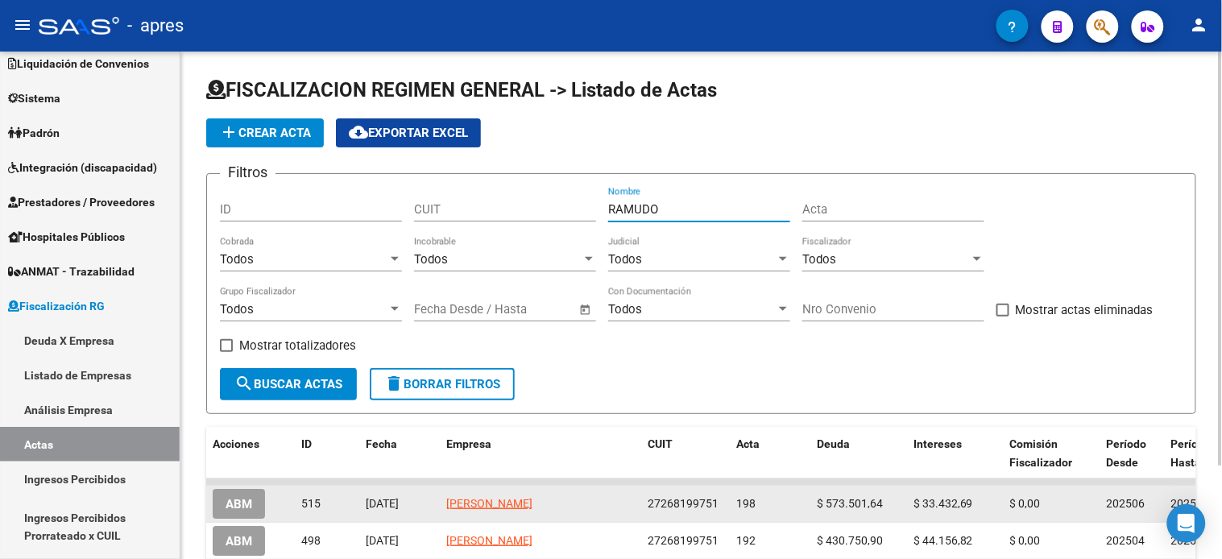
click at [251, 503] on span "ABM" at bounding box center [238, 504] width 27 height 14
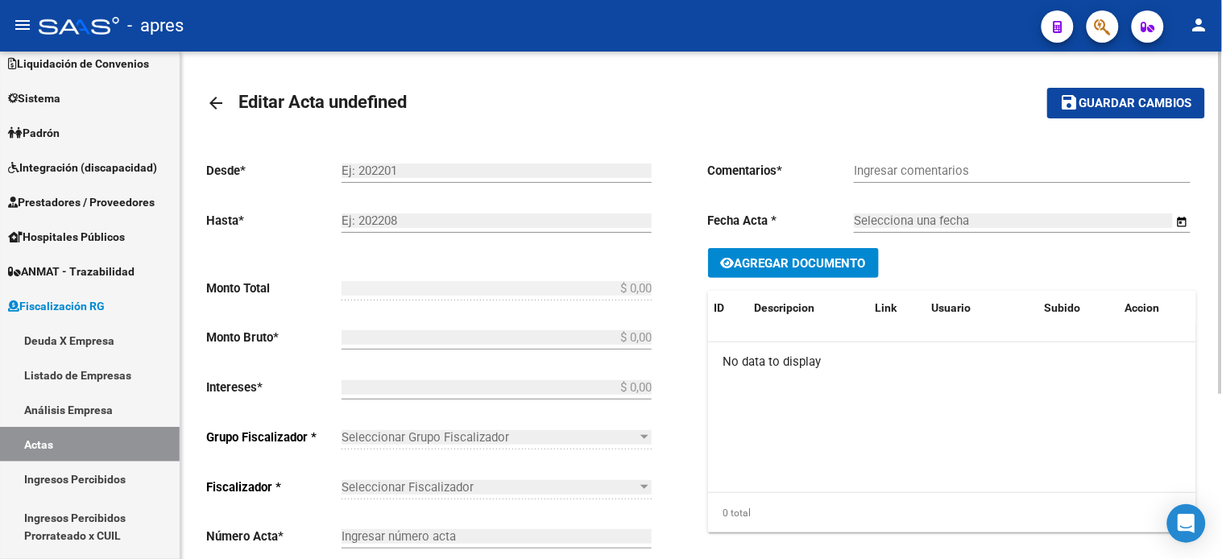
type input "202506"
type input "202507"
type input "$ 606.934,33"
type input "$ 573.501,64"
type input "$ 33.432,69"
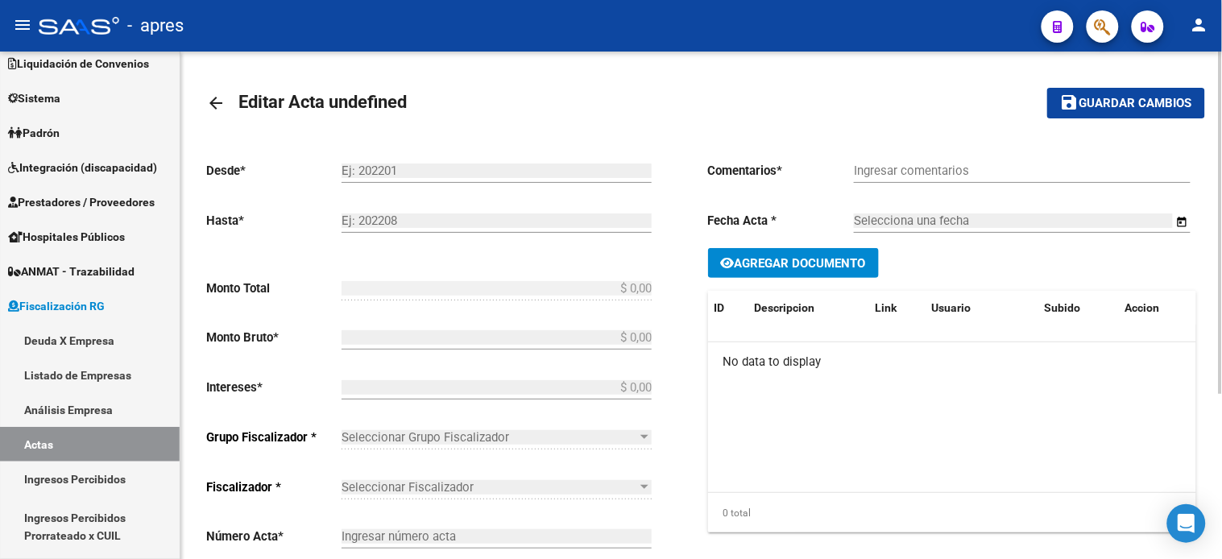
type input "198"
checkbox input "true"
type input "Convenio"
type input "[DATE]"
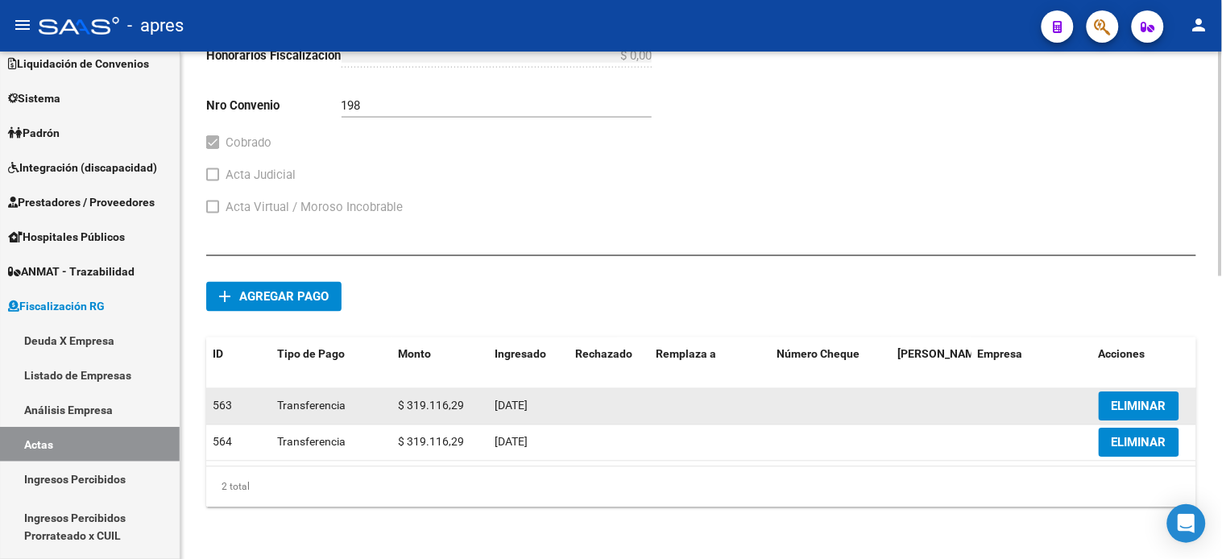
click at [1140, 399] on span "ELIMINAR" at bounding box center [1138, 406] width 55 height 14
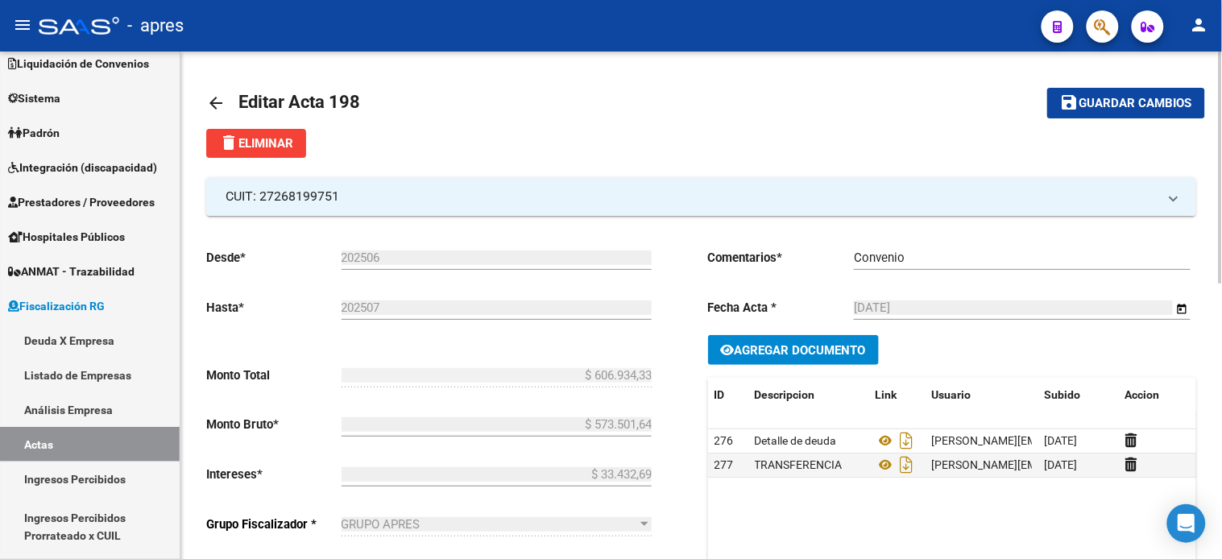
click at [1098, 105] on span "Guardar cambios" at bounding box center [1135, 104] width 113 height 14
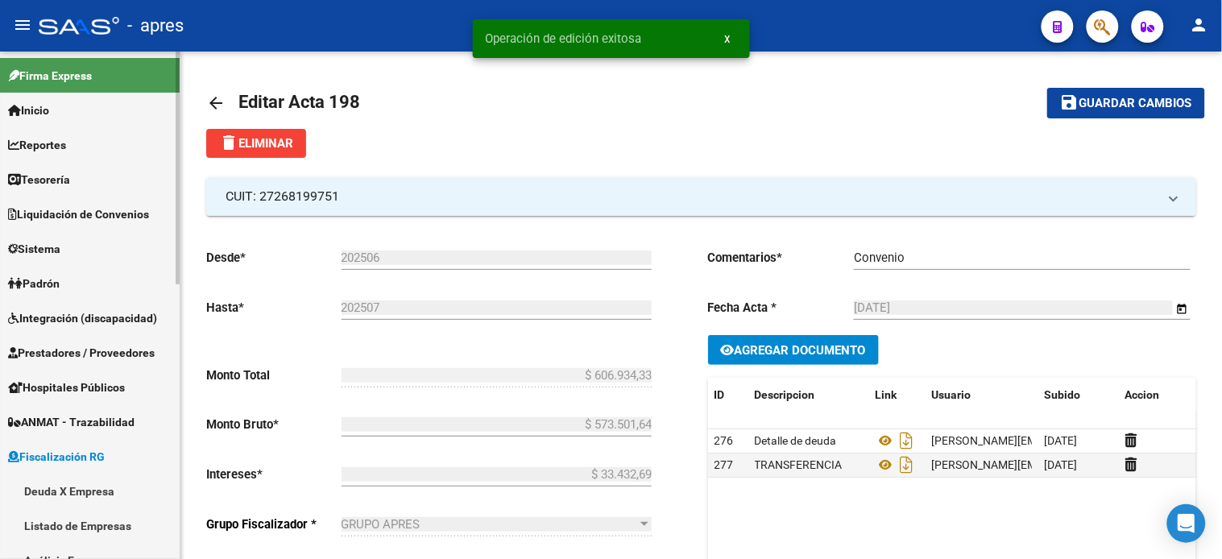
click at [59, 134] on link "Reportes" at bounding box center [90, 144] width 180 height 35
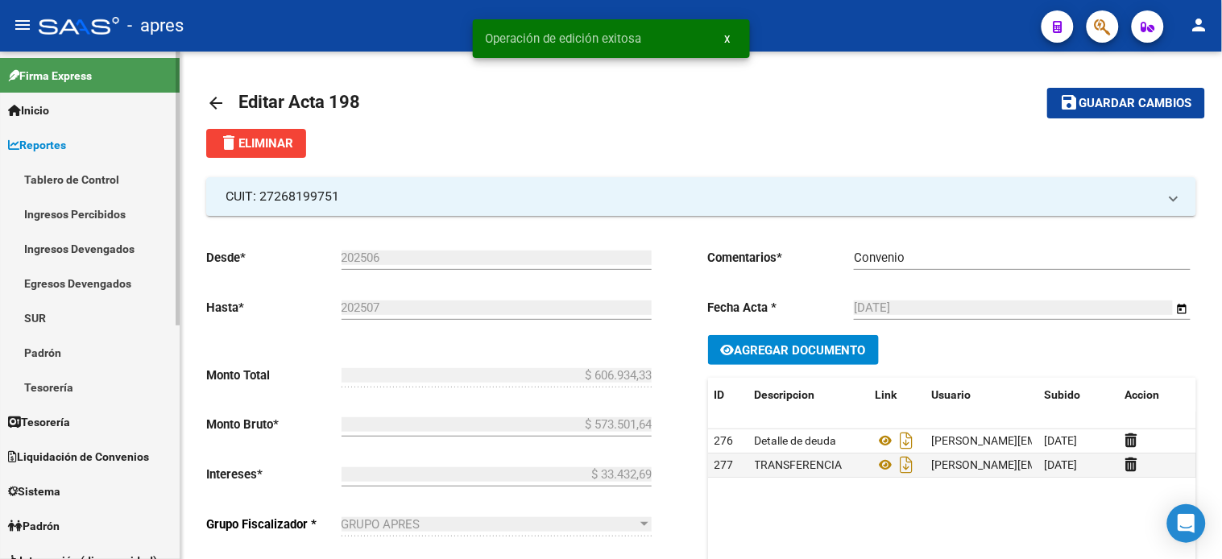
click at [68, 209] on link "Ingresos Percibidos" at bounding box center [90, 213] width 180 height 35
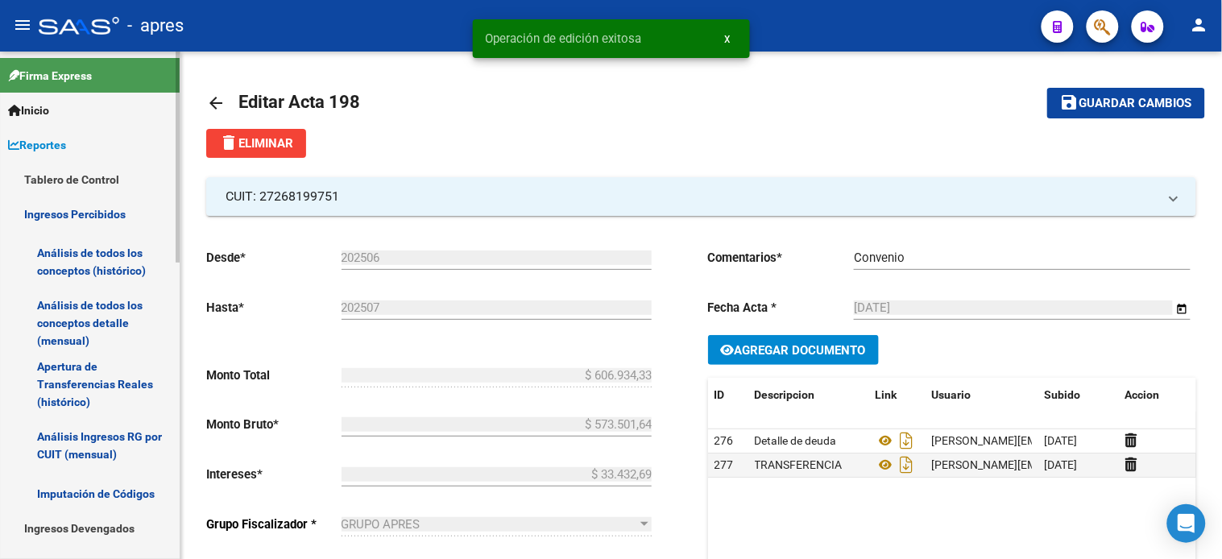
click at [101, 264] on link "Análisis de todos los conceptos (histórico)" at bounding box center [90, 261] width 180 height 61
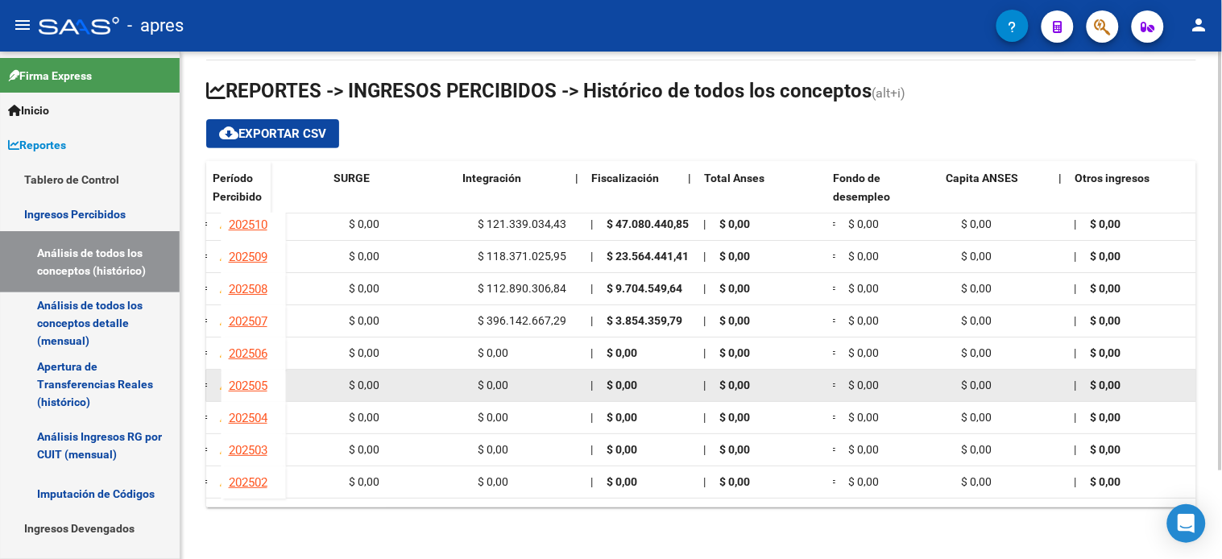
scroll to position [0, 1420]
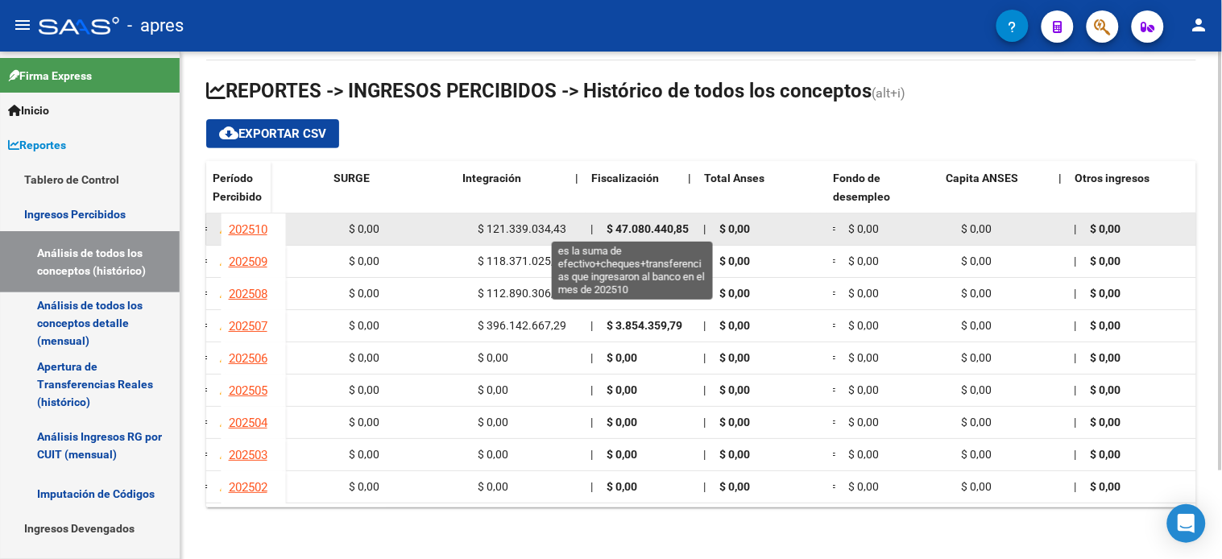
click at [655, 229] on span "$ 47.080.440,85" at bounding box center [647, 228] width 82 height 13
